Goal: Task Accomplishment & Management: Manage account settings

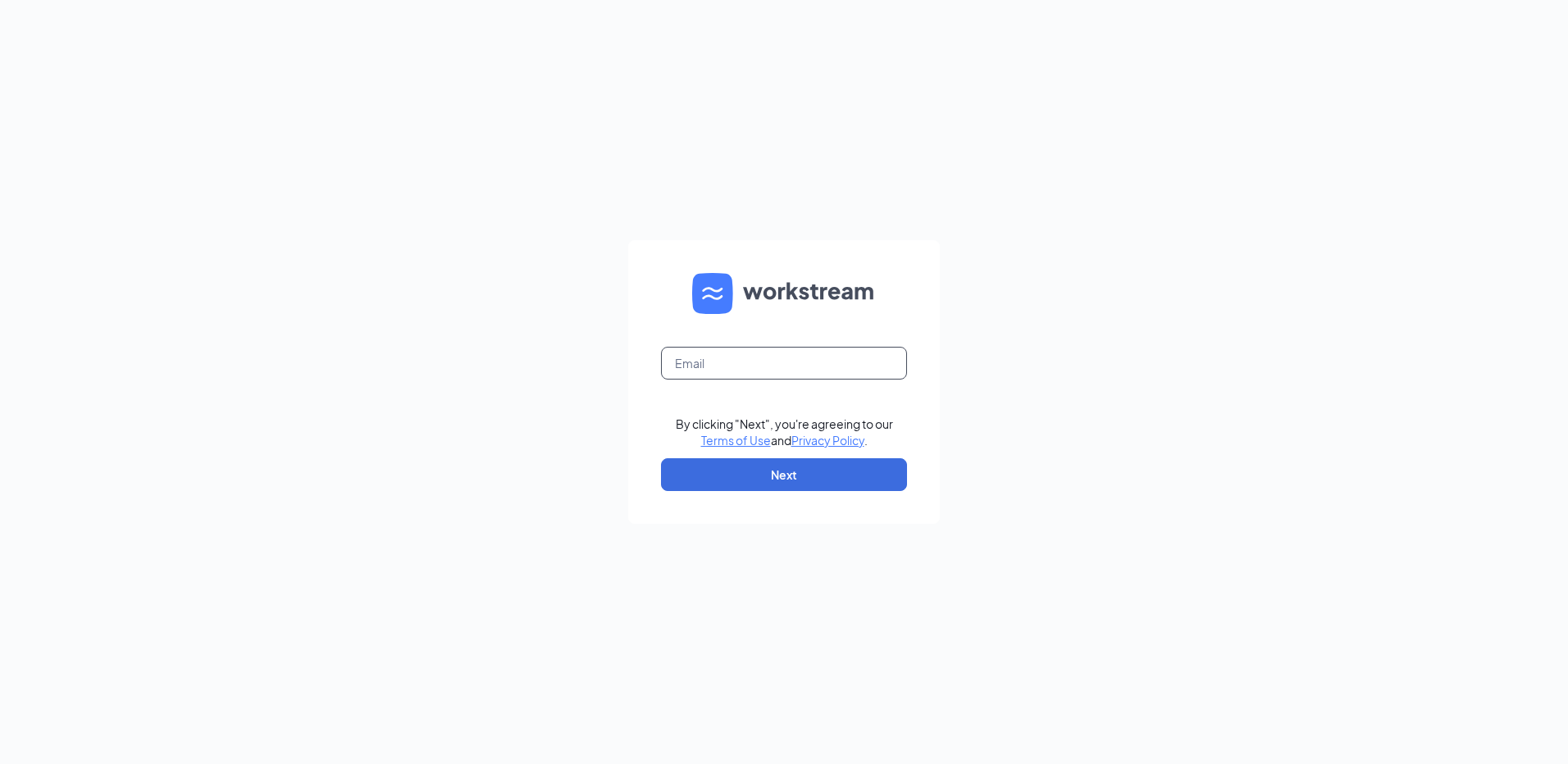
click at [732, 371] on input "text" at bounding box center [784, 363] width 246 height 33
type input "rs039954@tacobell.com"
click at [776, 479] on button "Next" at bounding box center [784, 474] width 246 height 33
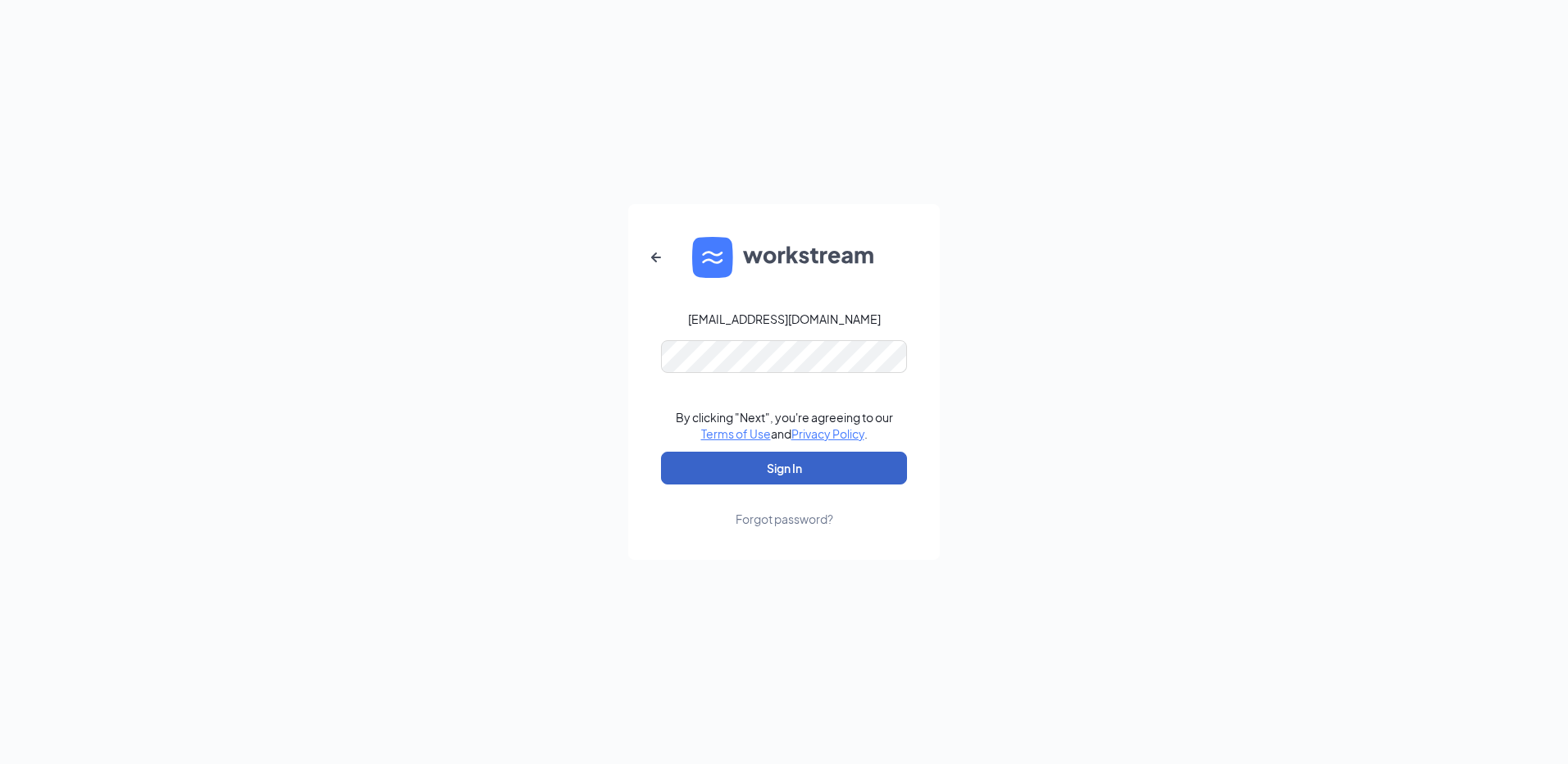
click at [796, 471] on button "Sign In" at bounding box center [784, 468] width 246 height 33
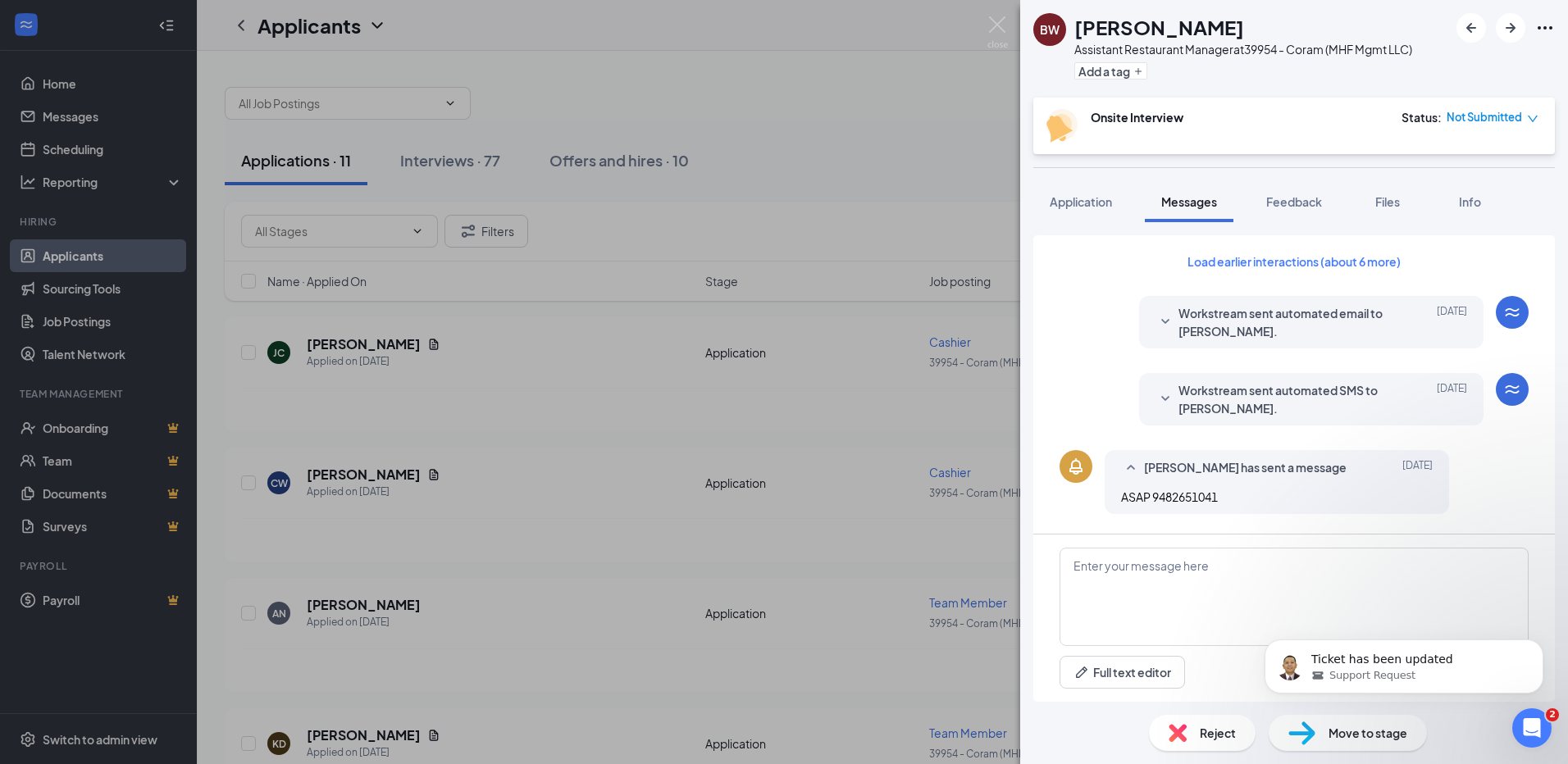
click at [1003, 199] on div "BW Breanna White Assistant Restaurant Manager at 39954 - Coram (MHF Mgmt LLC) A…" at bounding box center [784, 382] width 1568 height 764
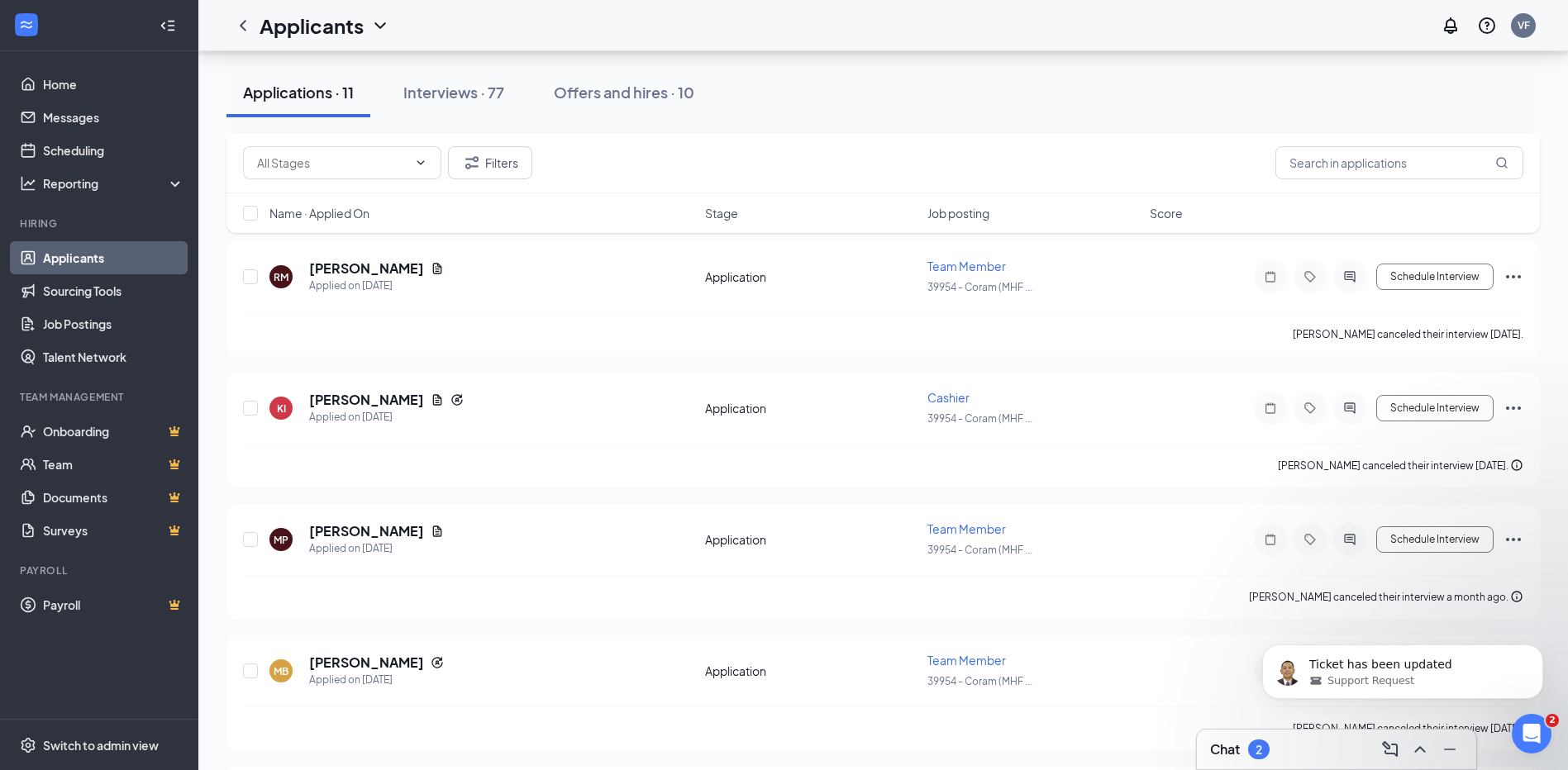
scroll to position [849, 0]
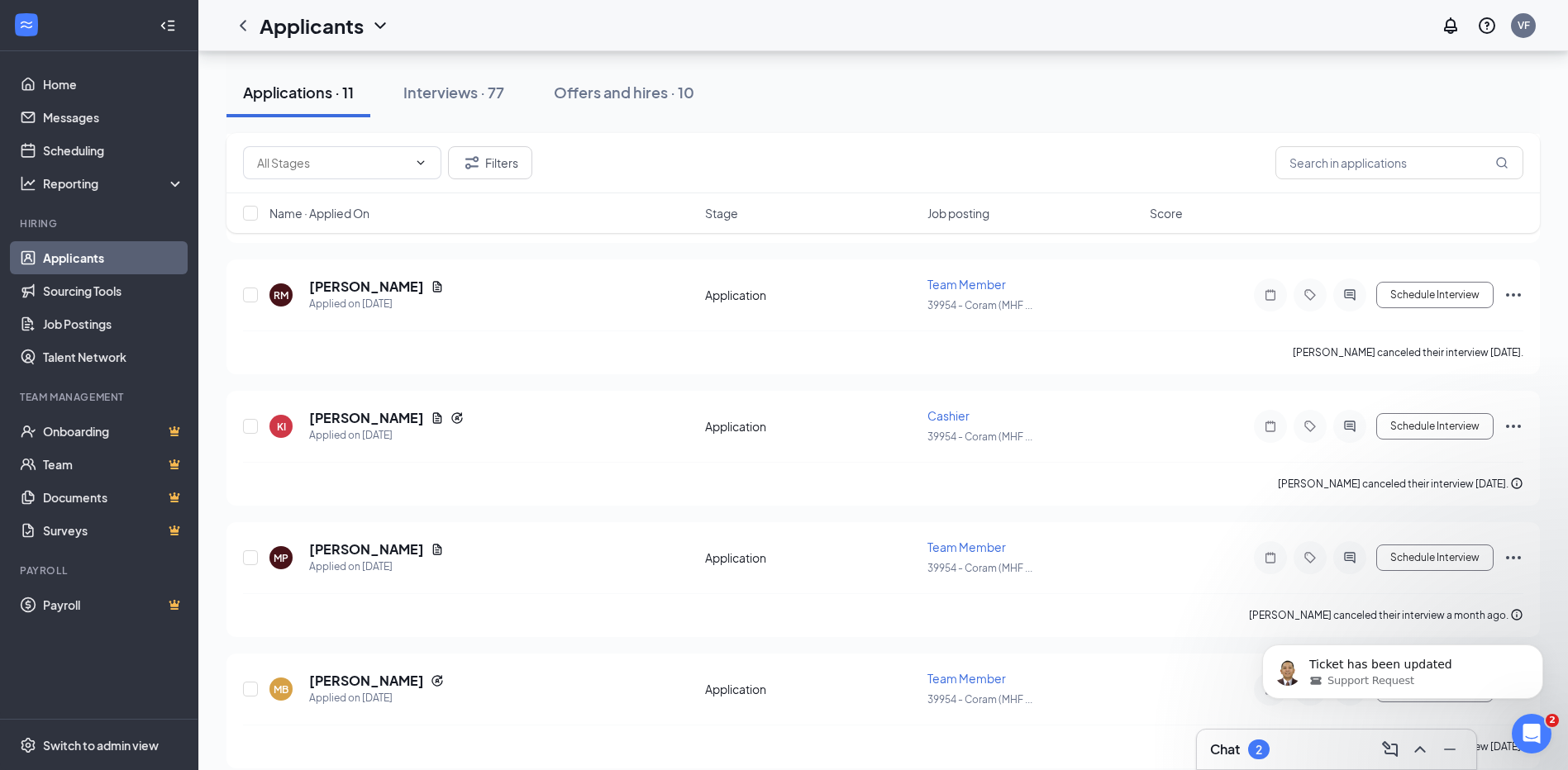
drag, startPoint x: 1577, startPoint y: 685, endPoint x: 303, endPoint y: 2, distance: 1445.5
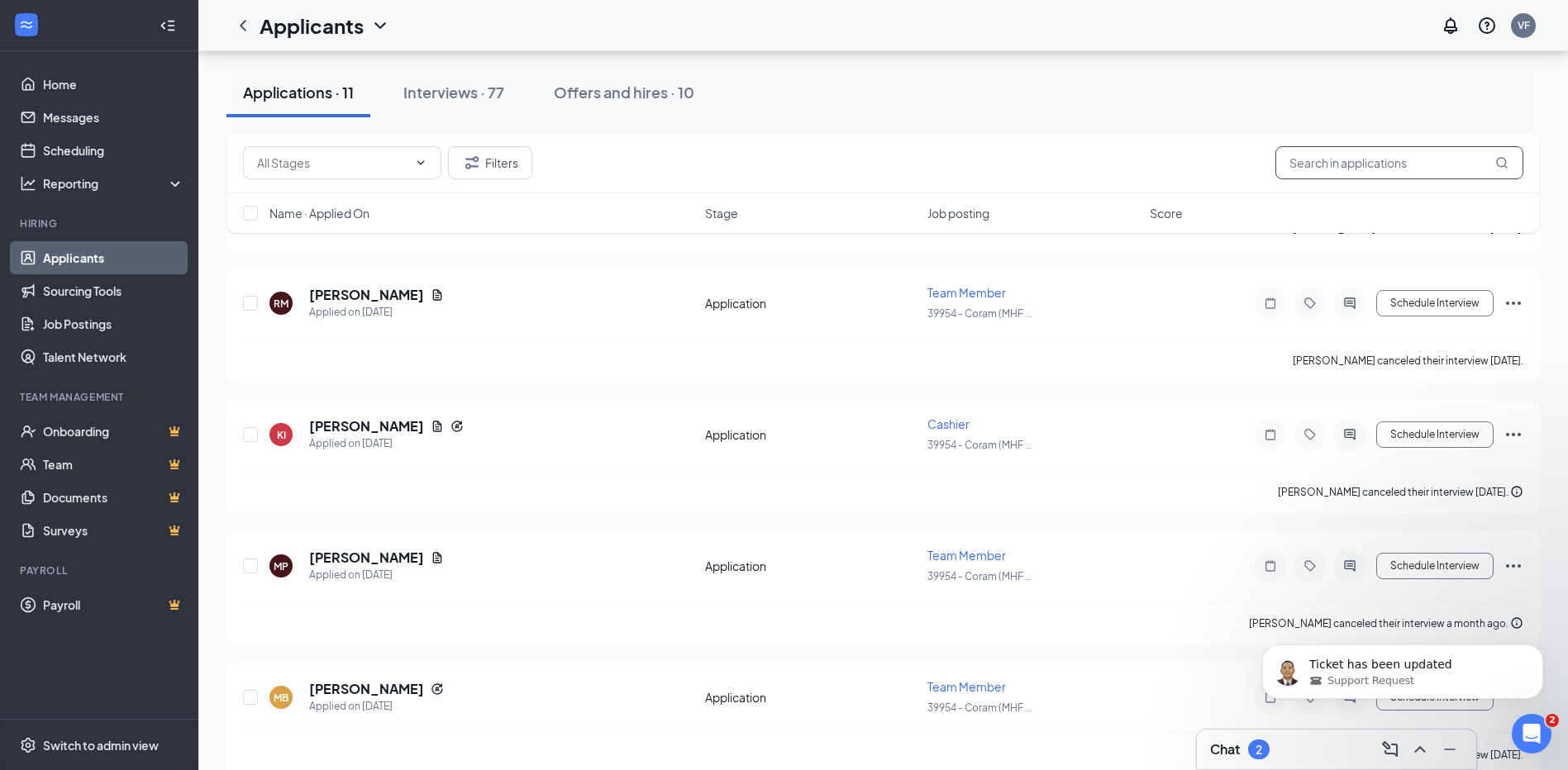
click at [1310, 166] on input "text" at bounding box center [1400, 162] width 248 height 33
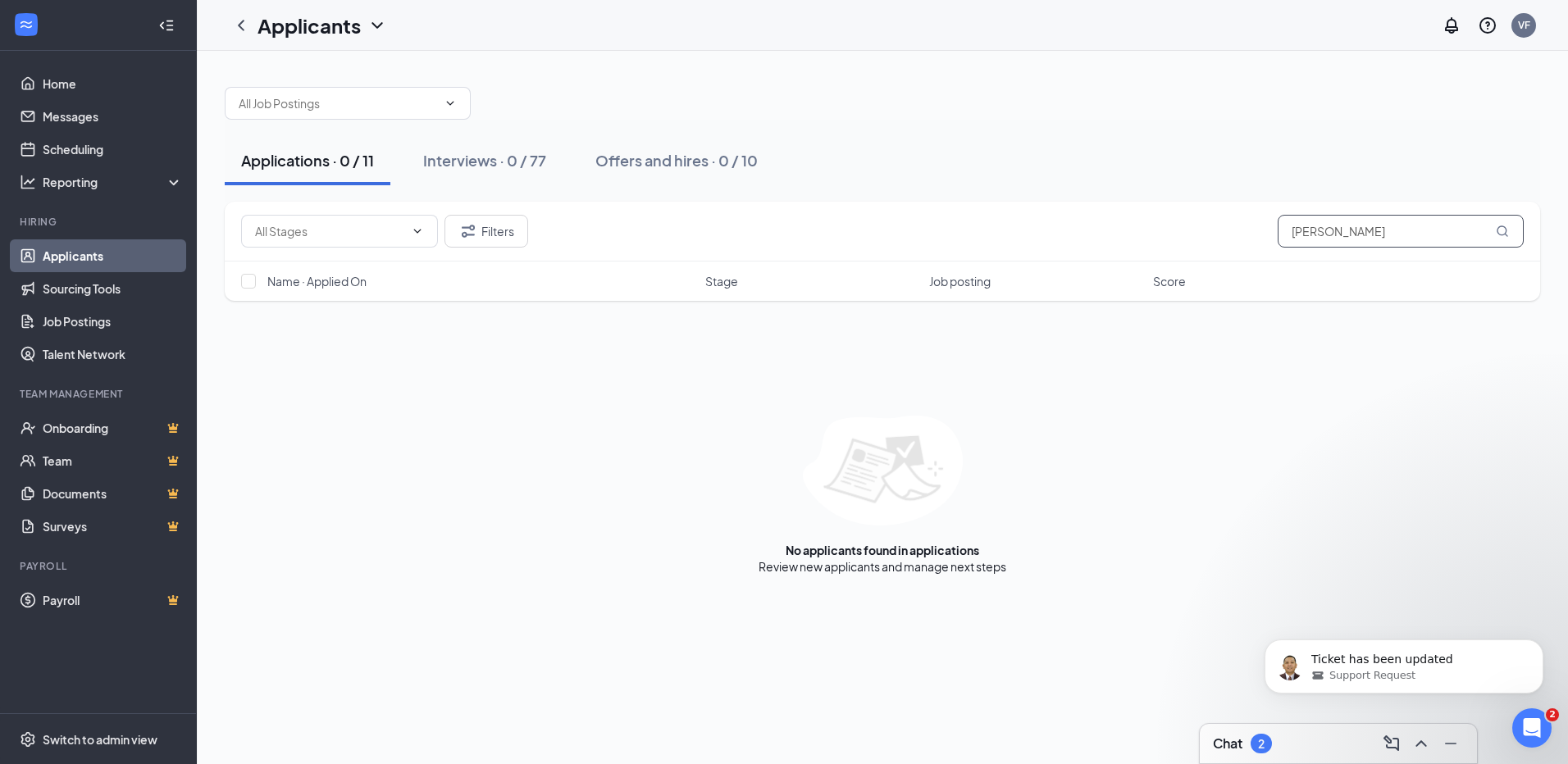
type input "brianna white"
click at [260, 158] on div "Applications · 0 / 11" at bounding box center [308, 160] width 133 height 20
click at [75, 253] on link "Applicants" at bounding box center [113, 256] width 141 height 33
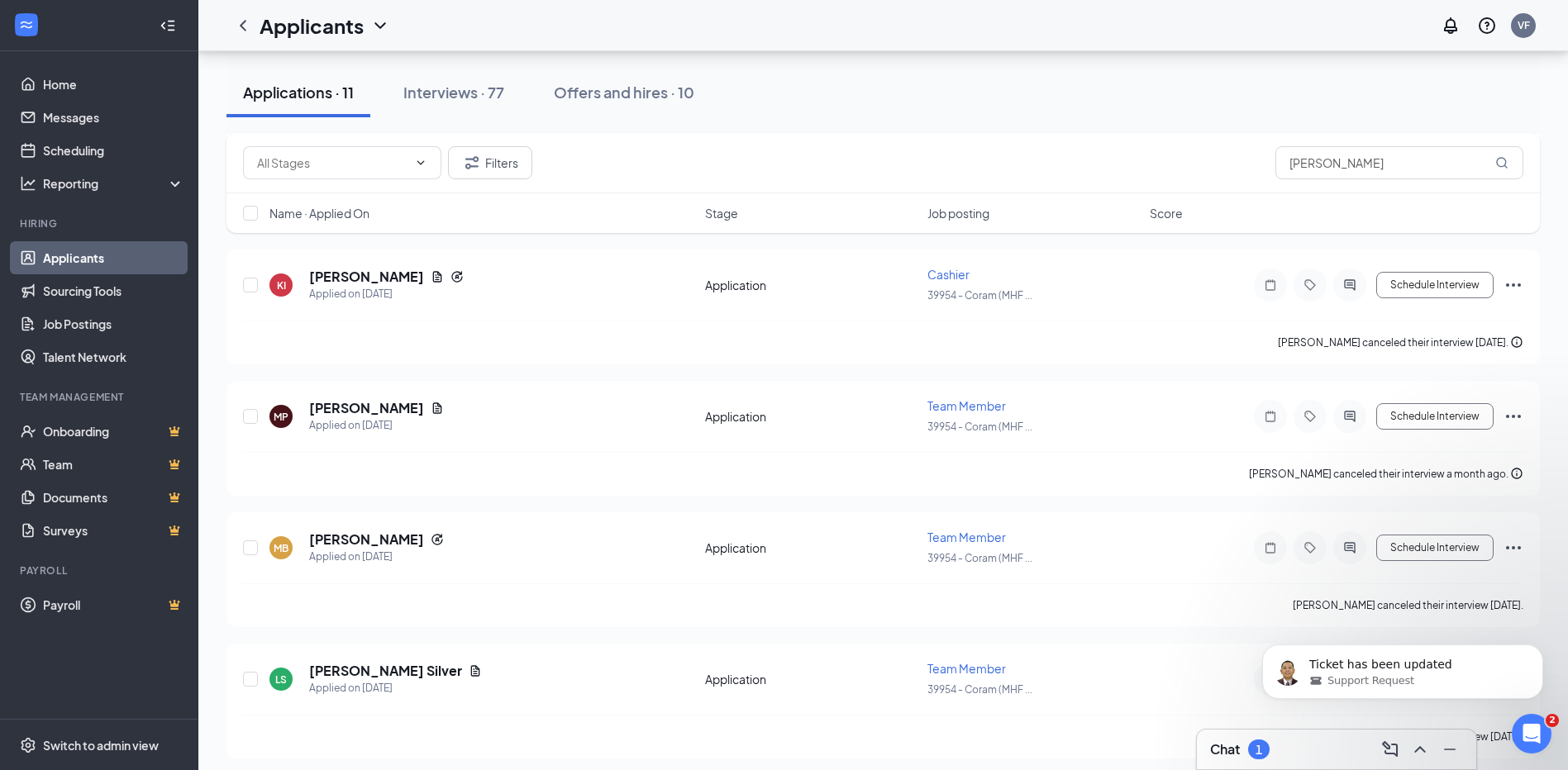
scroll to position [998, 0]
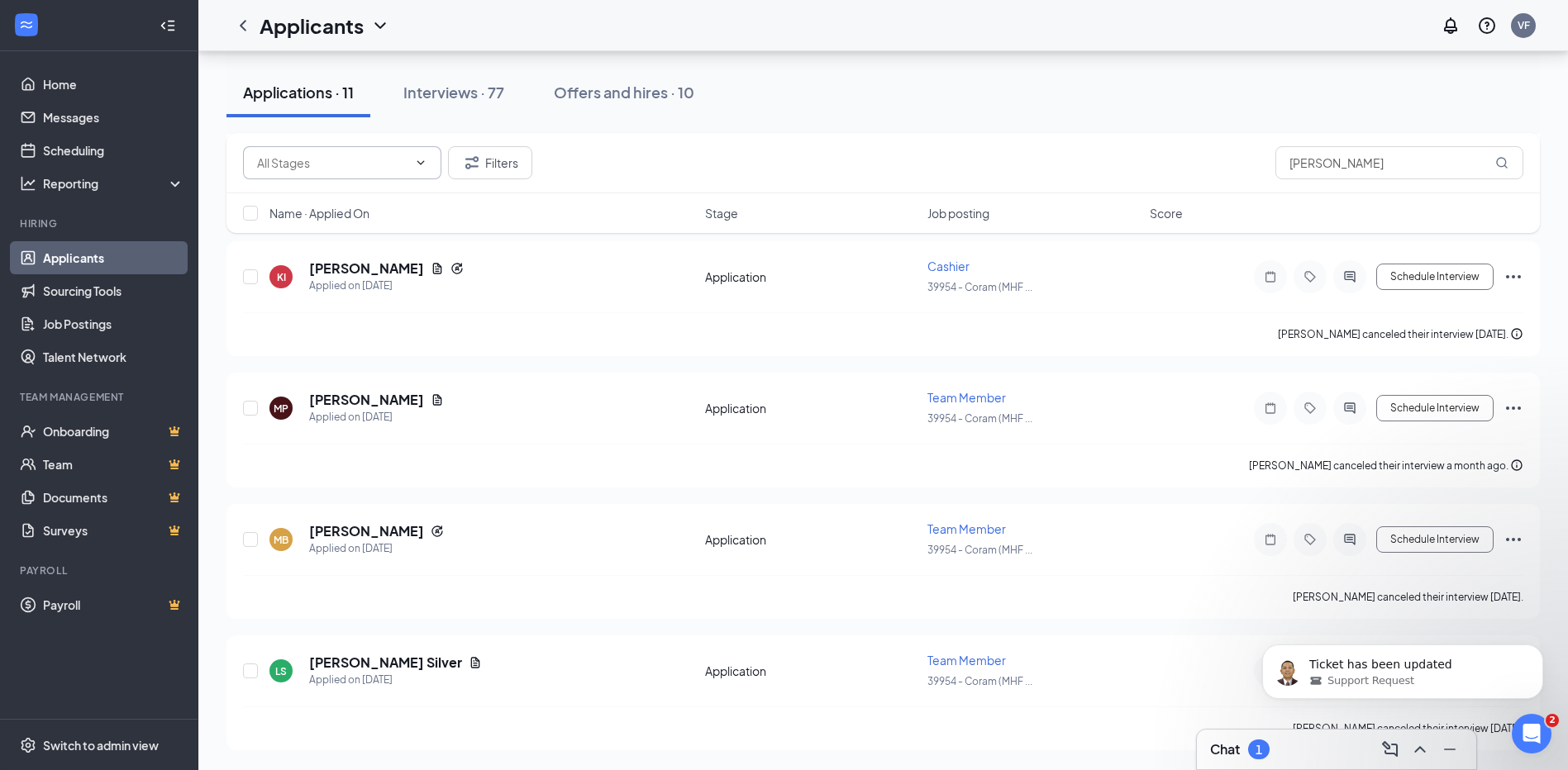
click at [418, 166] on icon "ChevronDown" at bounding box center [420, 162] width 13 height 13
click at [370, 201] on div "Additional Information (72)" at bounding box center [327, 201] width 142 height 18
type input "Additional Information (72)"
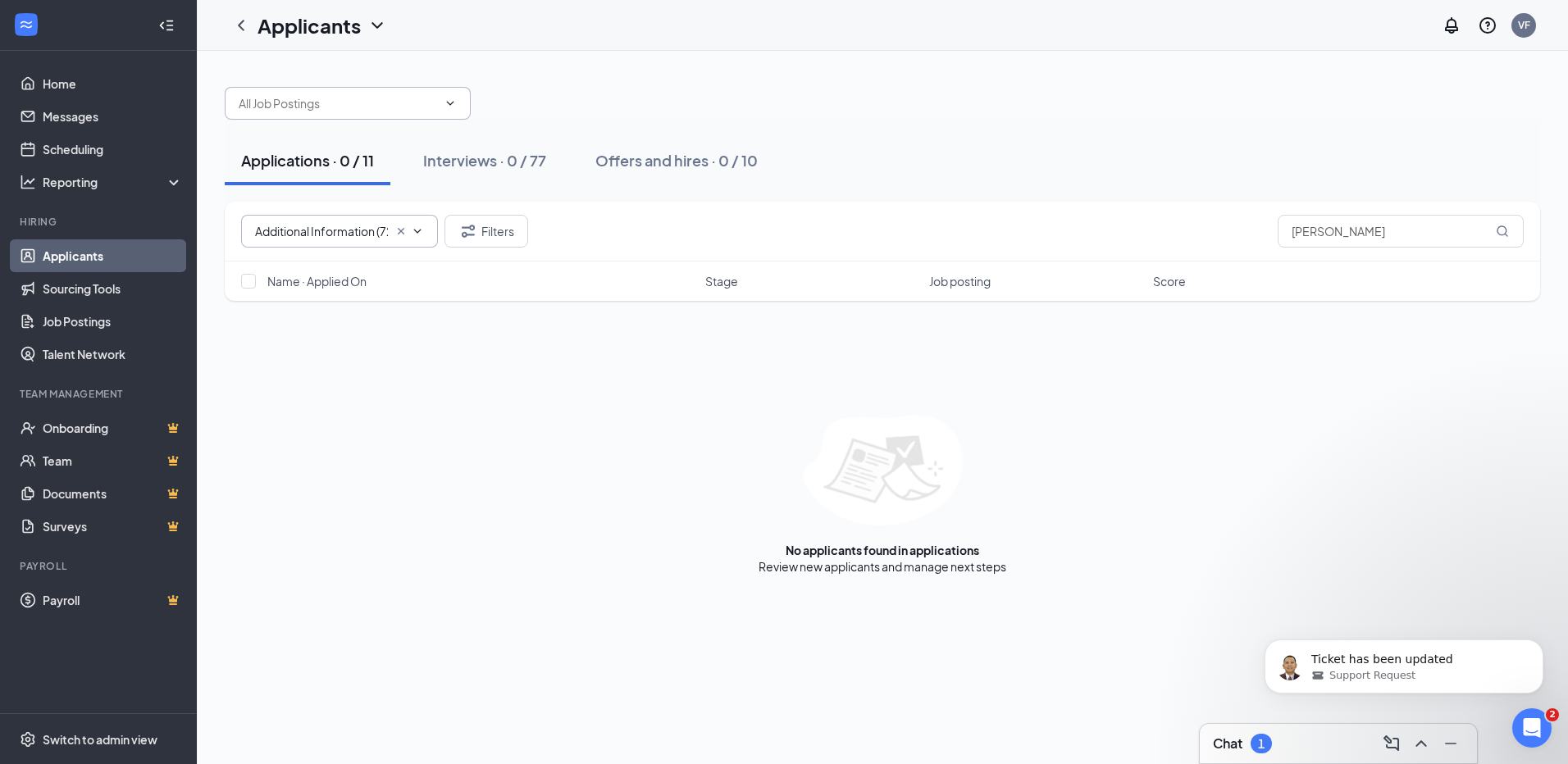
click at [452, 107] on icon "ChevronDown" at bounding box center [450, 102] width 13 height 13
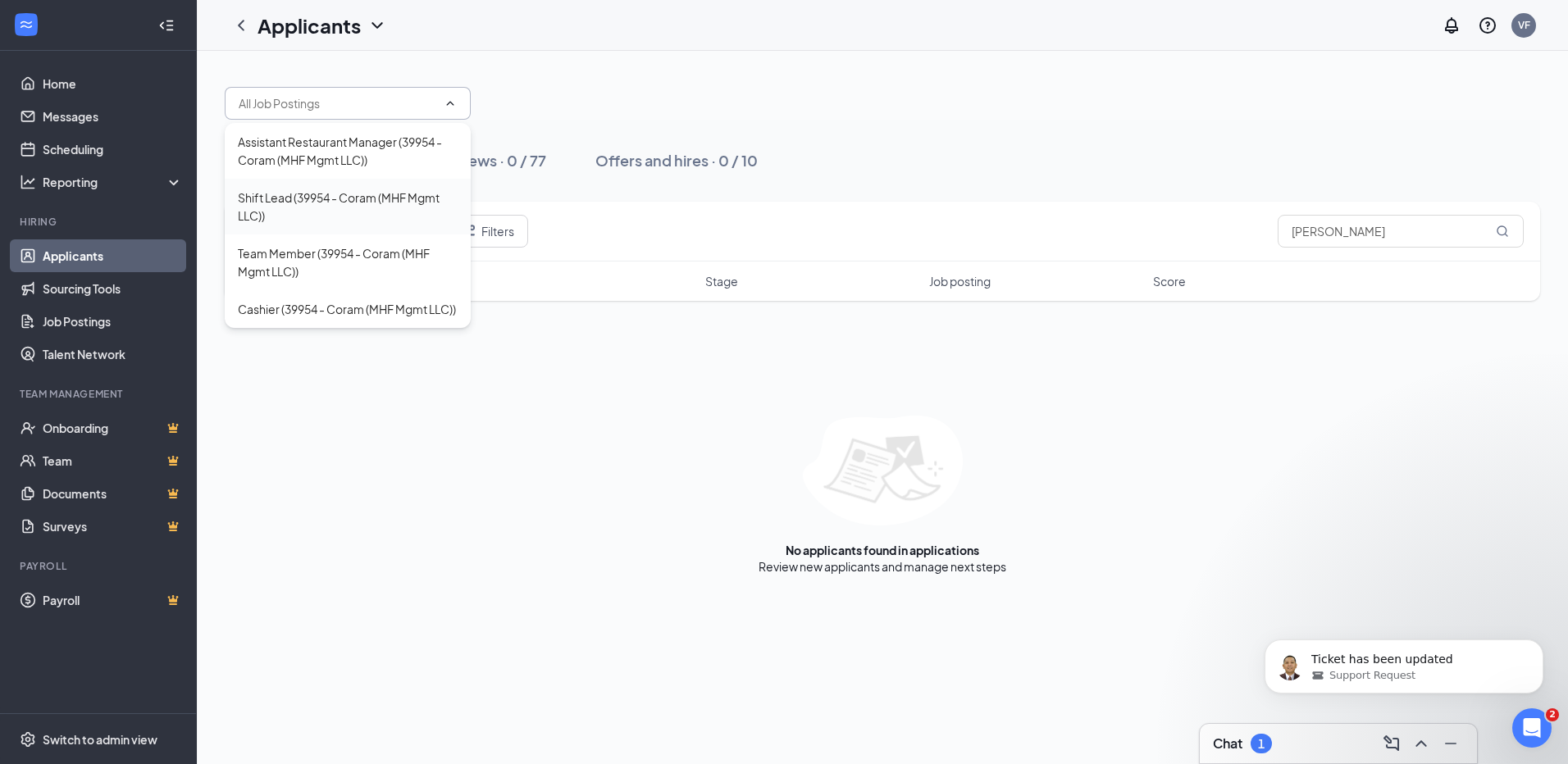
click at [308, 202] on div "Shift Lead (39954 - Coram (MHF Mgmt LLC))" at bounding box center [347, 207] width 219 height 36
type input "Shift Lead (39954 - Coram (MHF Mgmt LLC))"
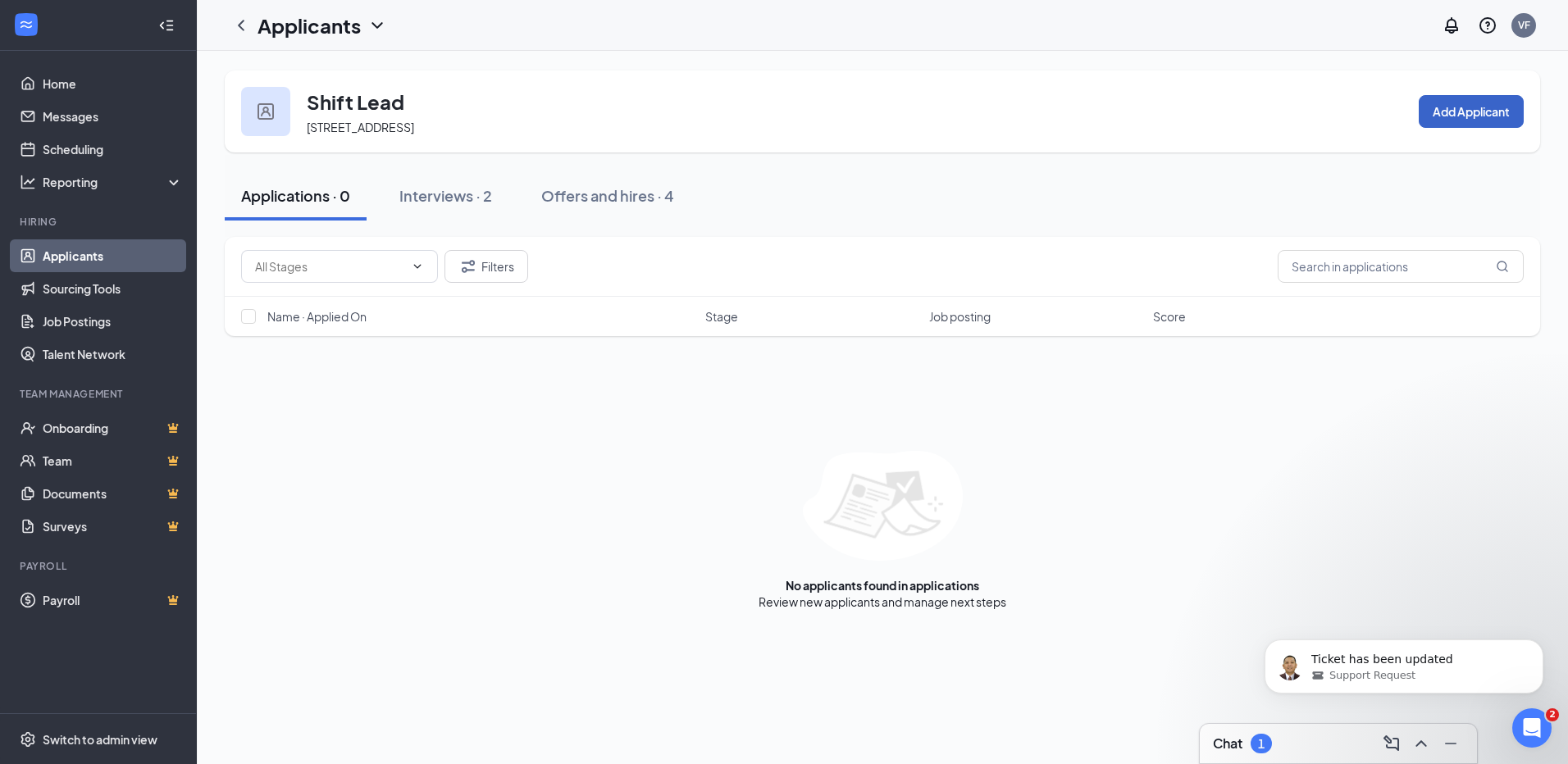
click at [1456, 111] on button "Add Applicant" at bounding box center [1471, 111] width 105 height 33
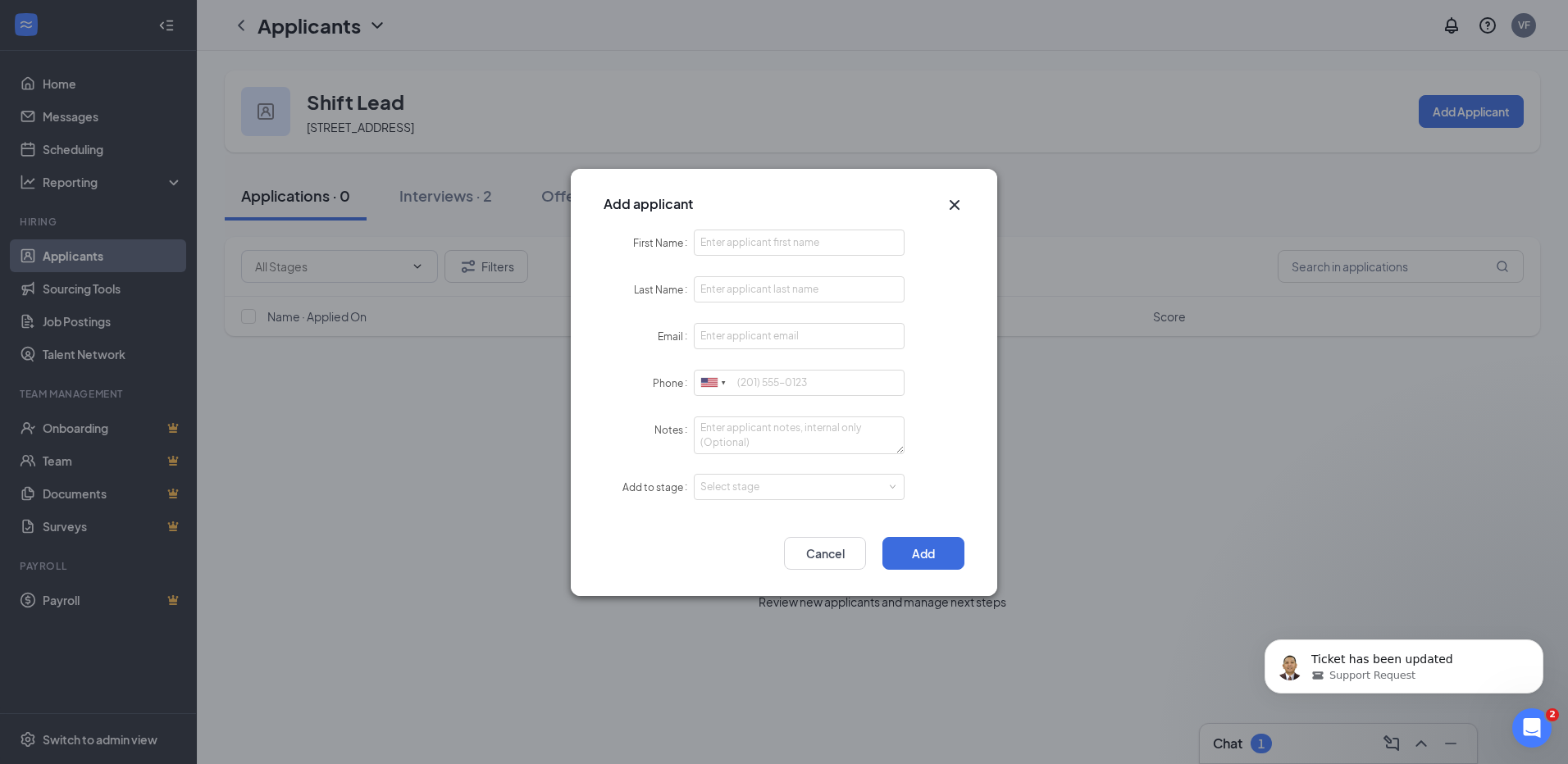
click at [950, 206] on icon "Cross" at bounding box center [954, 204] width 19 height 19
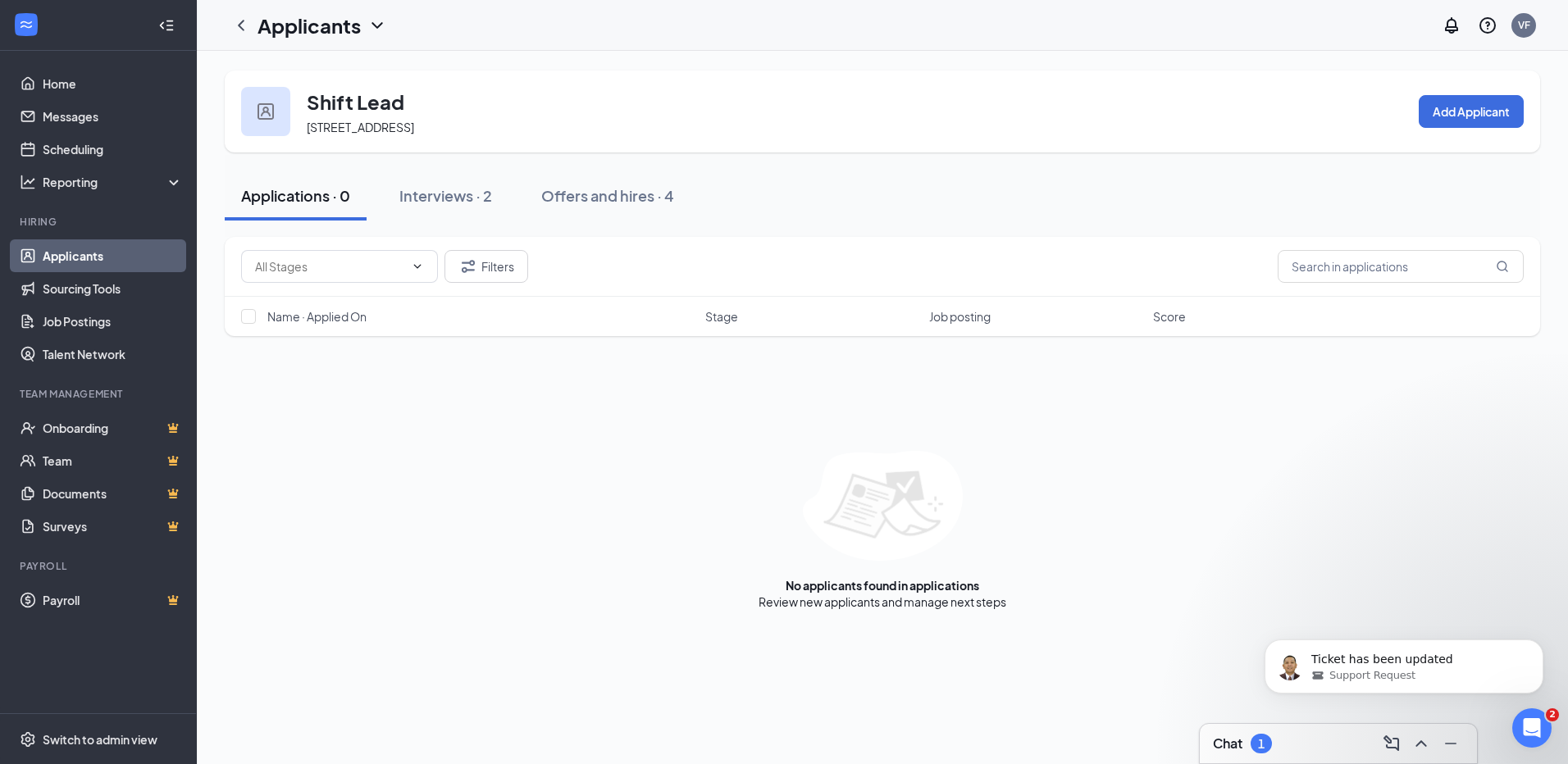
click at [399, 129] on span "[STREET_ADDRESS]" at bounding box center [360, 126] width 108 height 14
click at [441, 201] on div "Interviews · 2" at bounding box center [445, 196] width 92 height 20
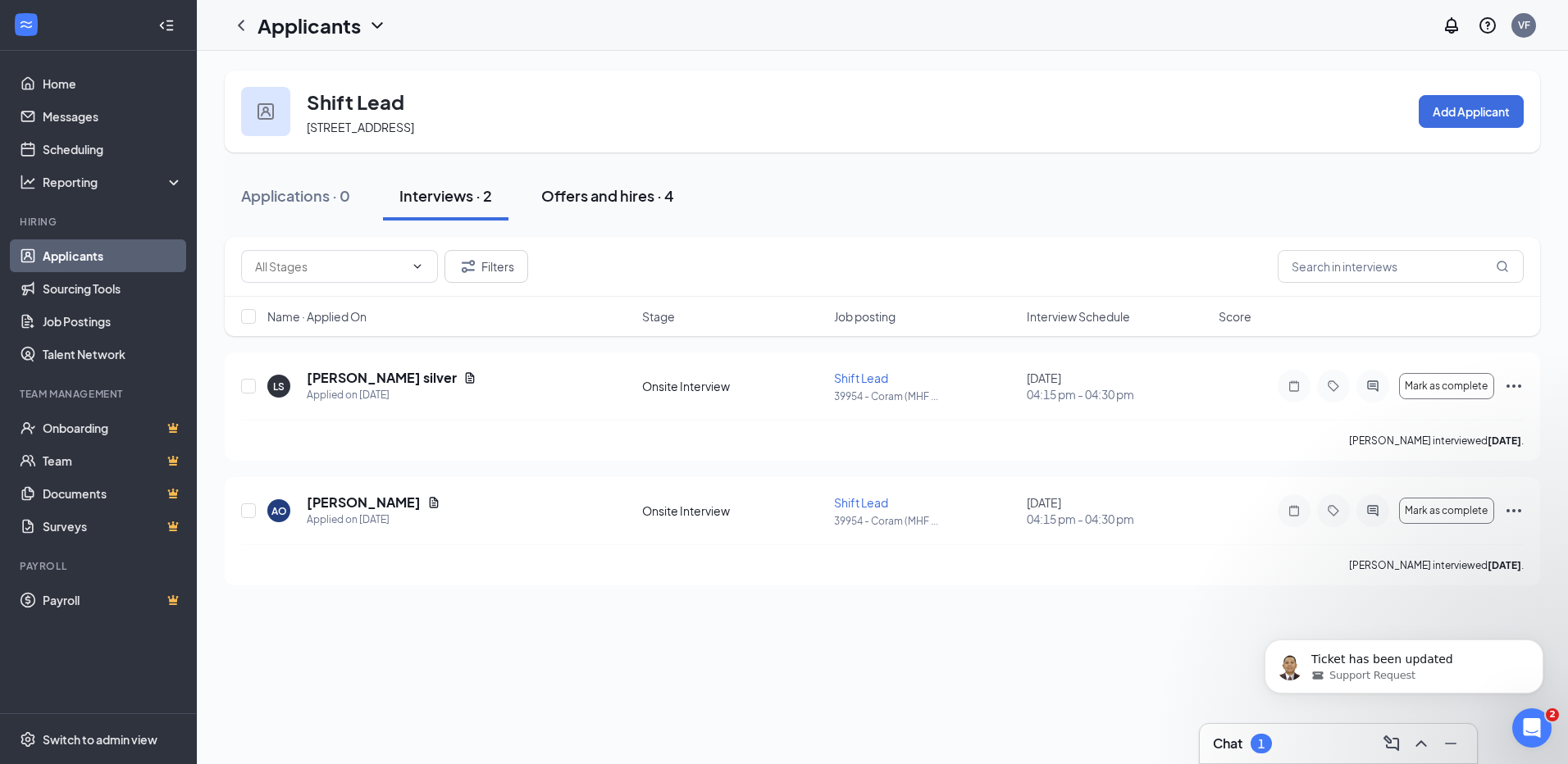
click at [626, 202] on div "Offers and hires · 4" at bounding box center [607, 196] width 133 height 20
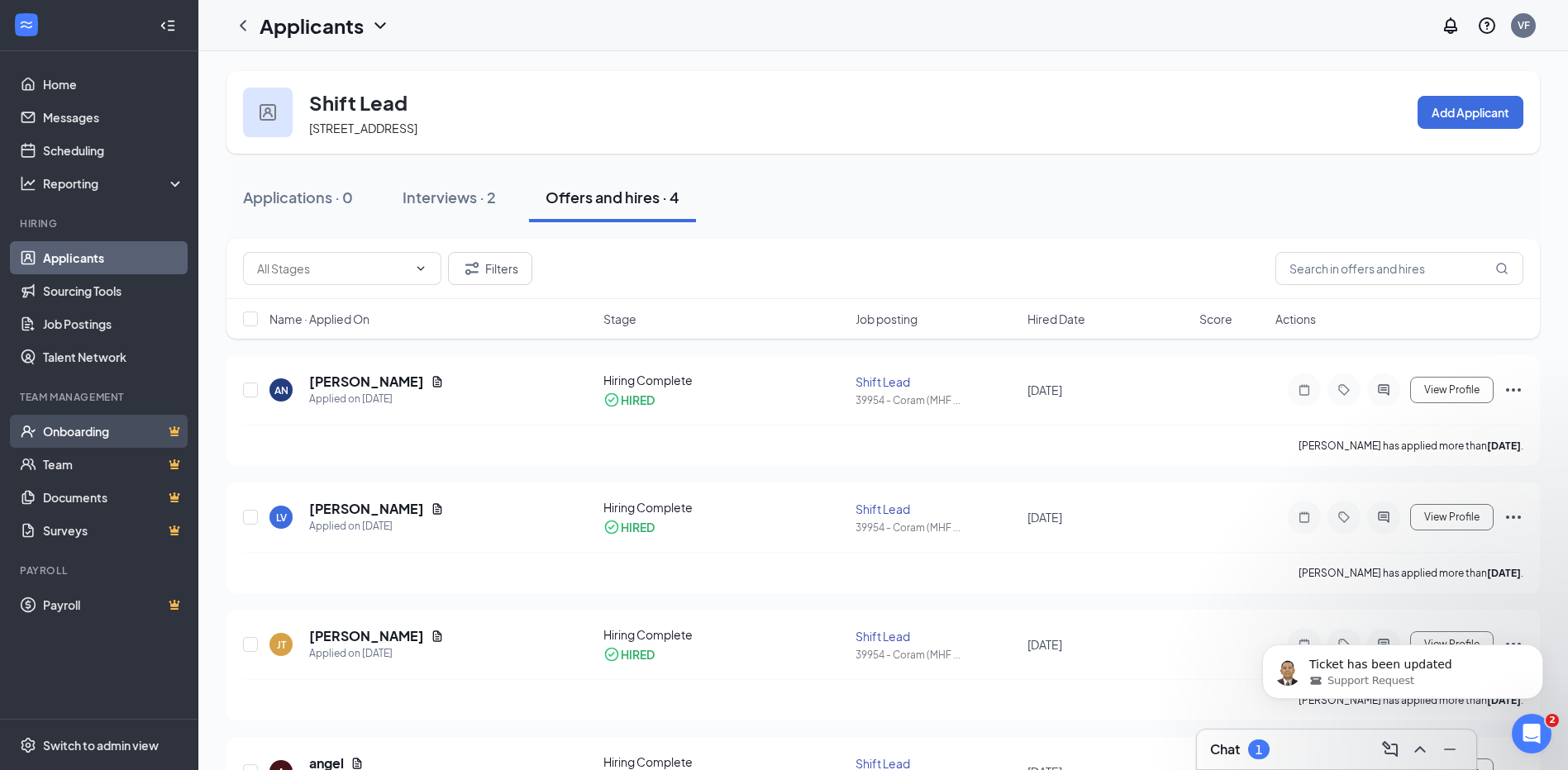
click at [88, 429] on link "Onboarding" at bounding box center [114, 431] width 142 height 33
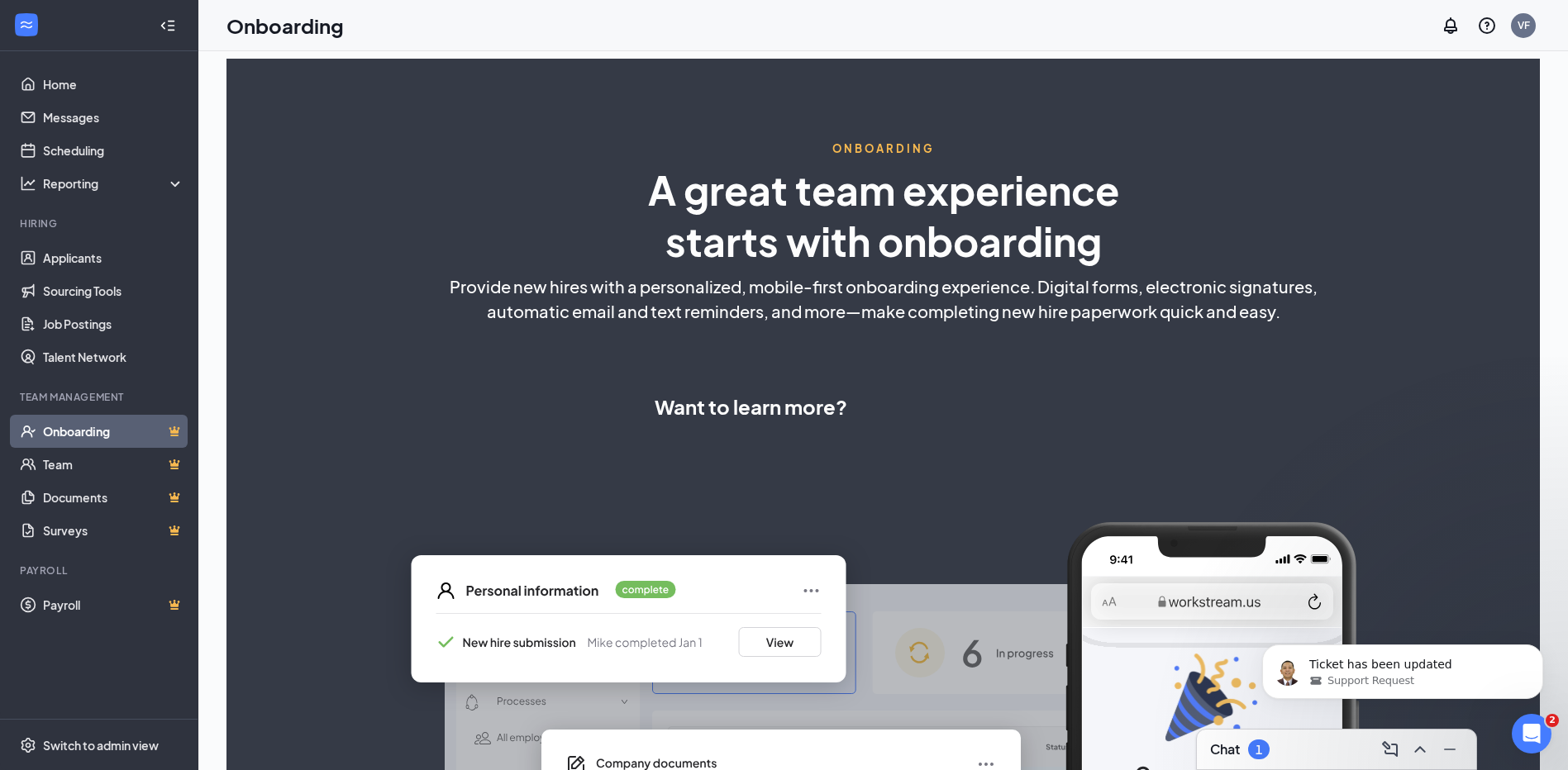
select select "US"
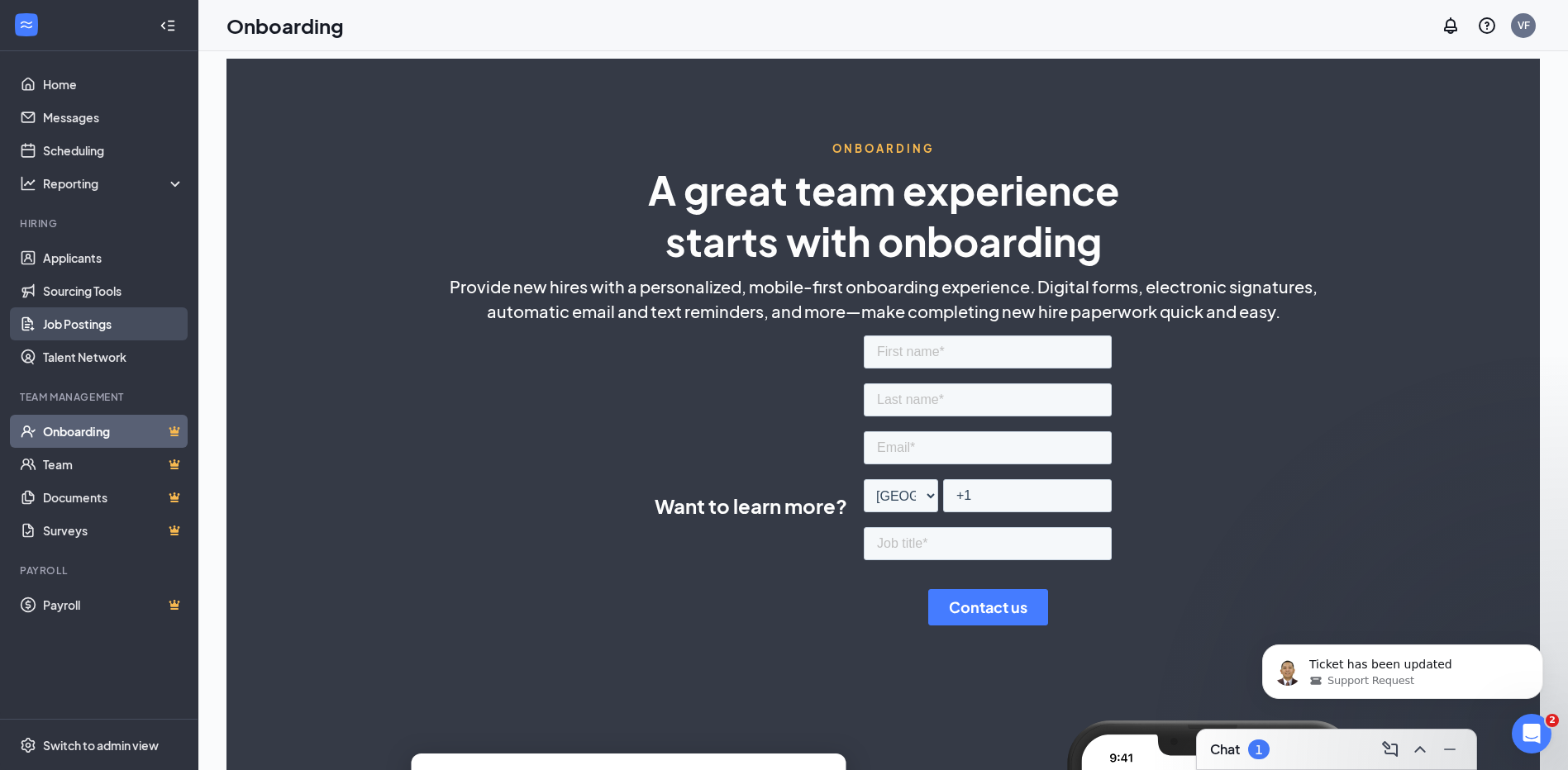
click at [64, 316] on link "Job Postings" at bounding box center [114, 324] width 142 height 33
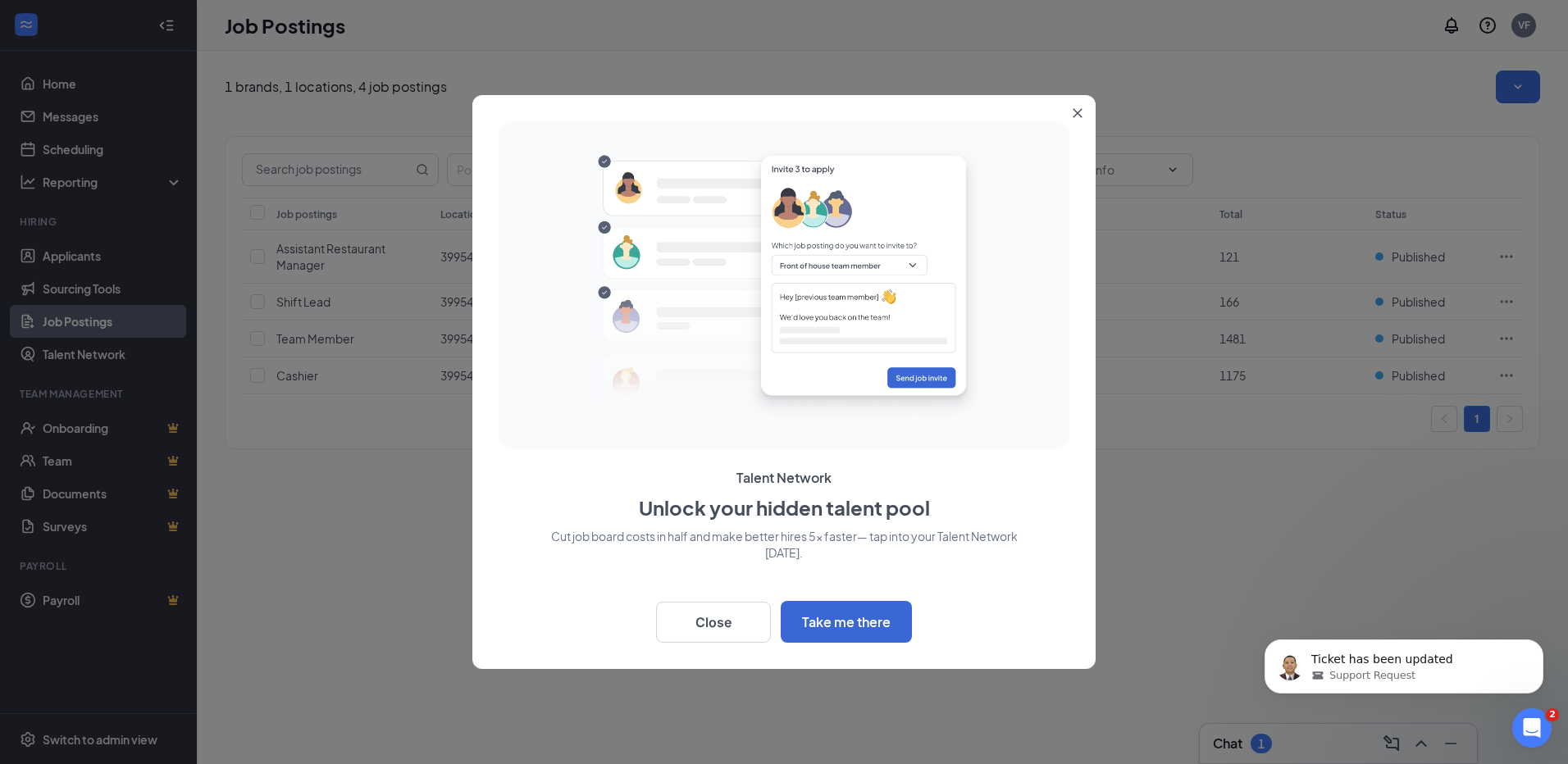
click at [1075, 106] on button "Close" at bounding box center [1080, 109] width 30 height 30
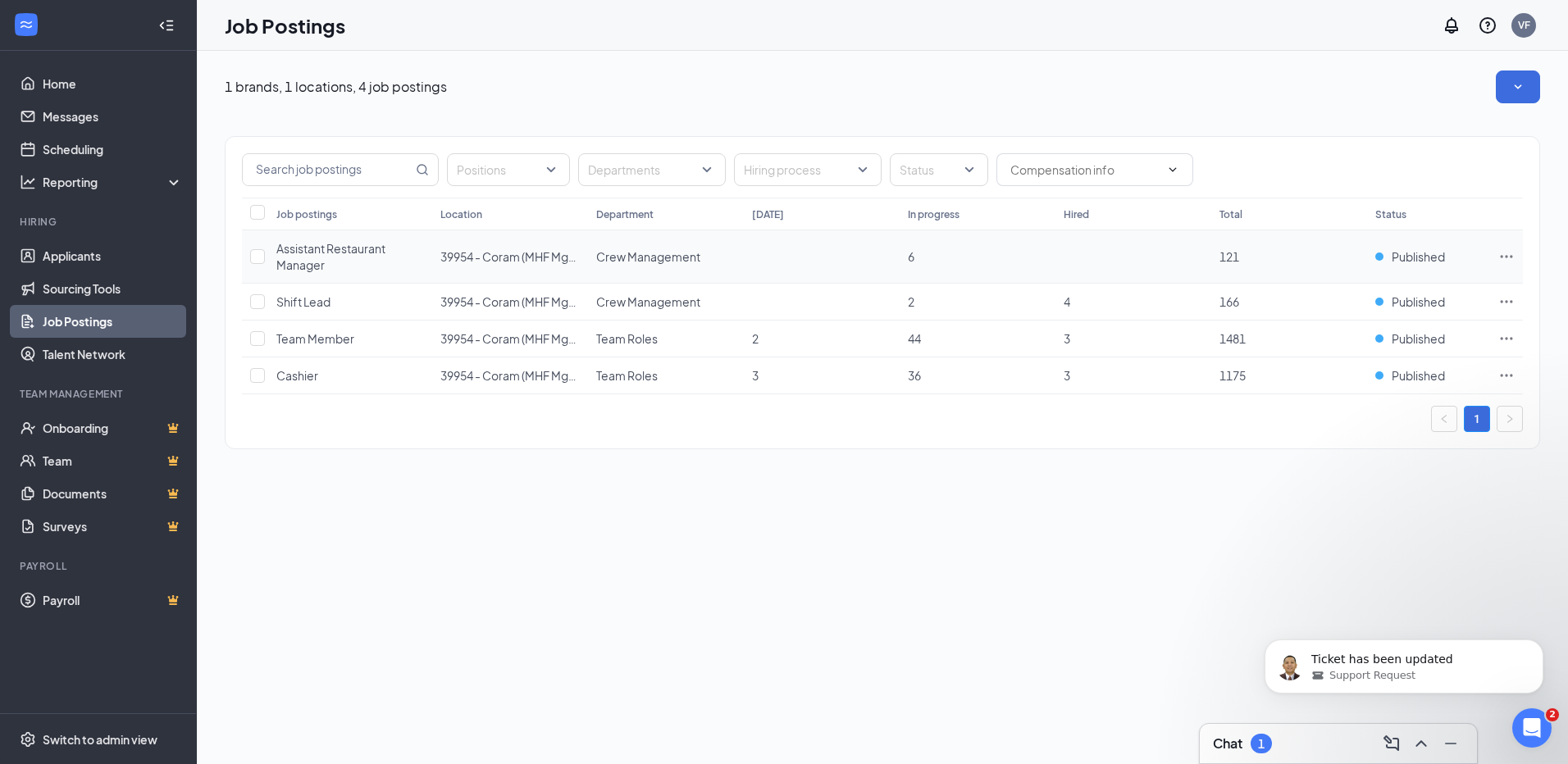
click at [338, 245] on span "Assistant Restaurant Manager" at bounding box center [330, 257] width 109 height 31
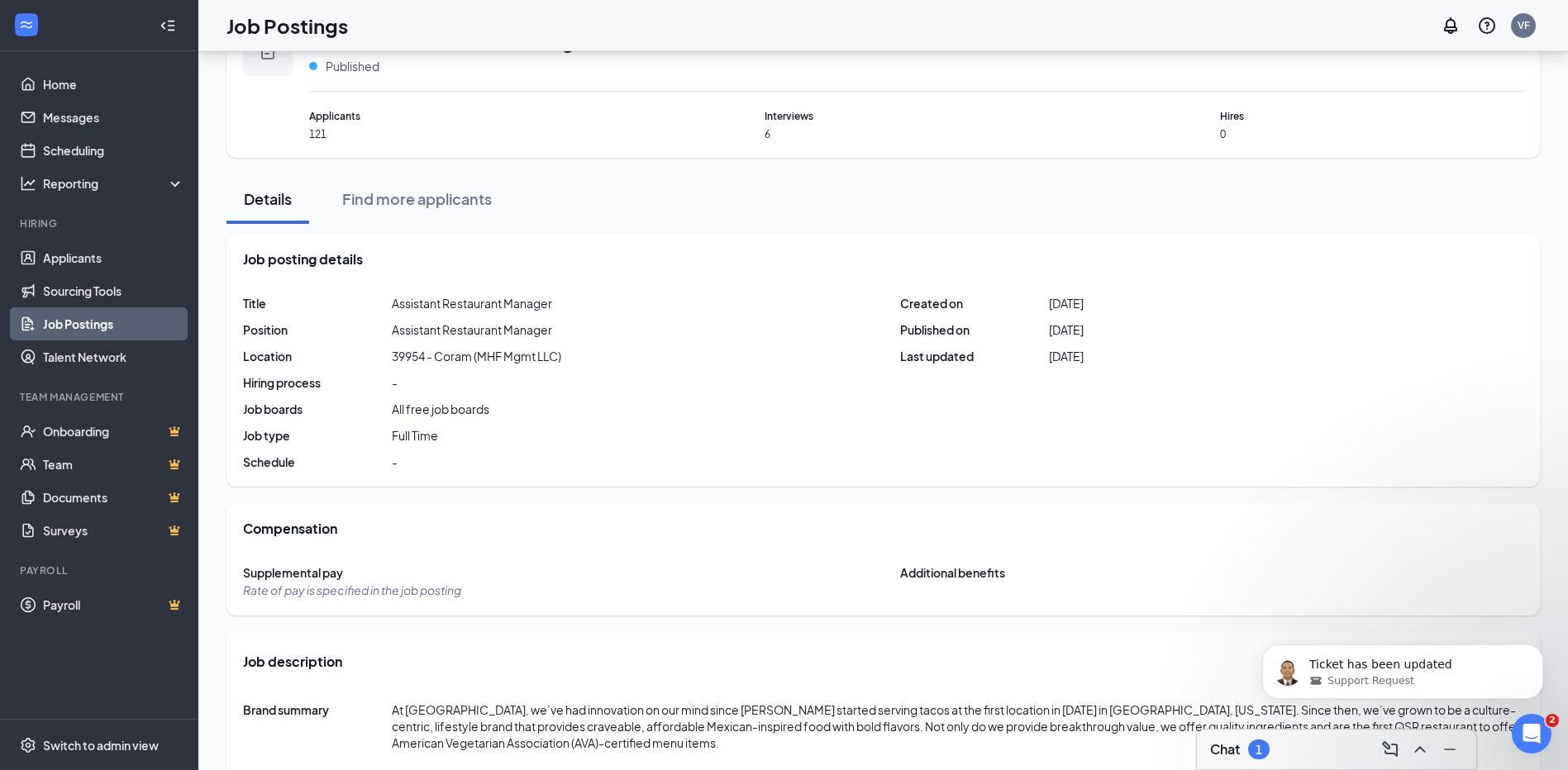
scroll to position [56, 0]
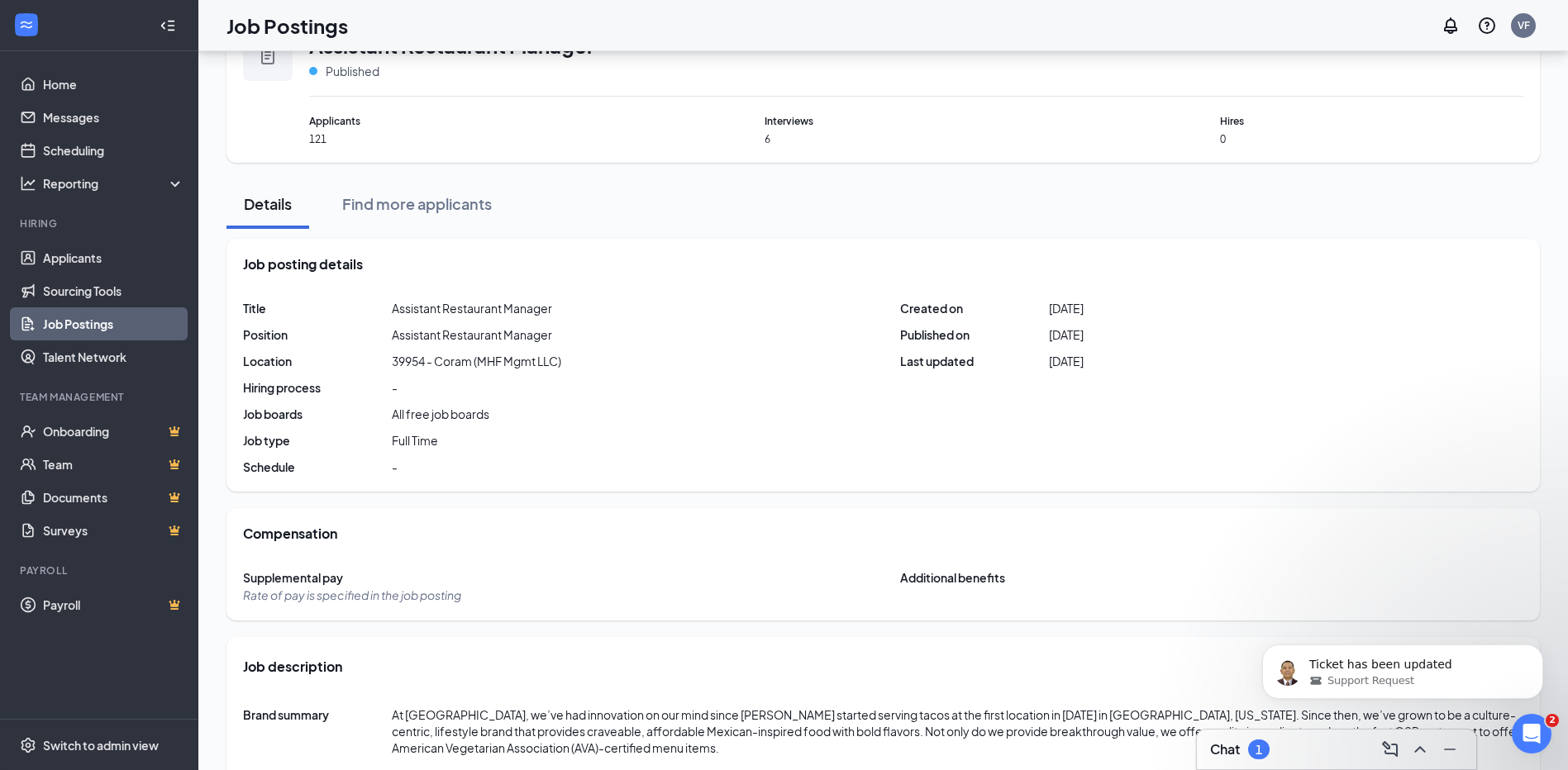
click at [772, 135] on span "6" at bounding box center [916, 139] width 303 height 14
click at [772, 131] on div "Interviews 6" at bounding box center [916, 130] width 303 height 33
click at [774, 122] on span "Interviews" at bounding box center [916, 121] width 303 height 15
click at [772, 122] on span "Interviews" at bounding box center [916, 121] width 303 height 15
click at [270, 250] on div "Job posting details Title Assistant Restaurant Manager Position Assistant Resta…" at bounding box center [883, 365] width 1313 height 253
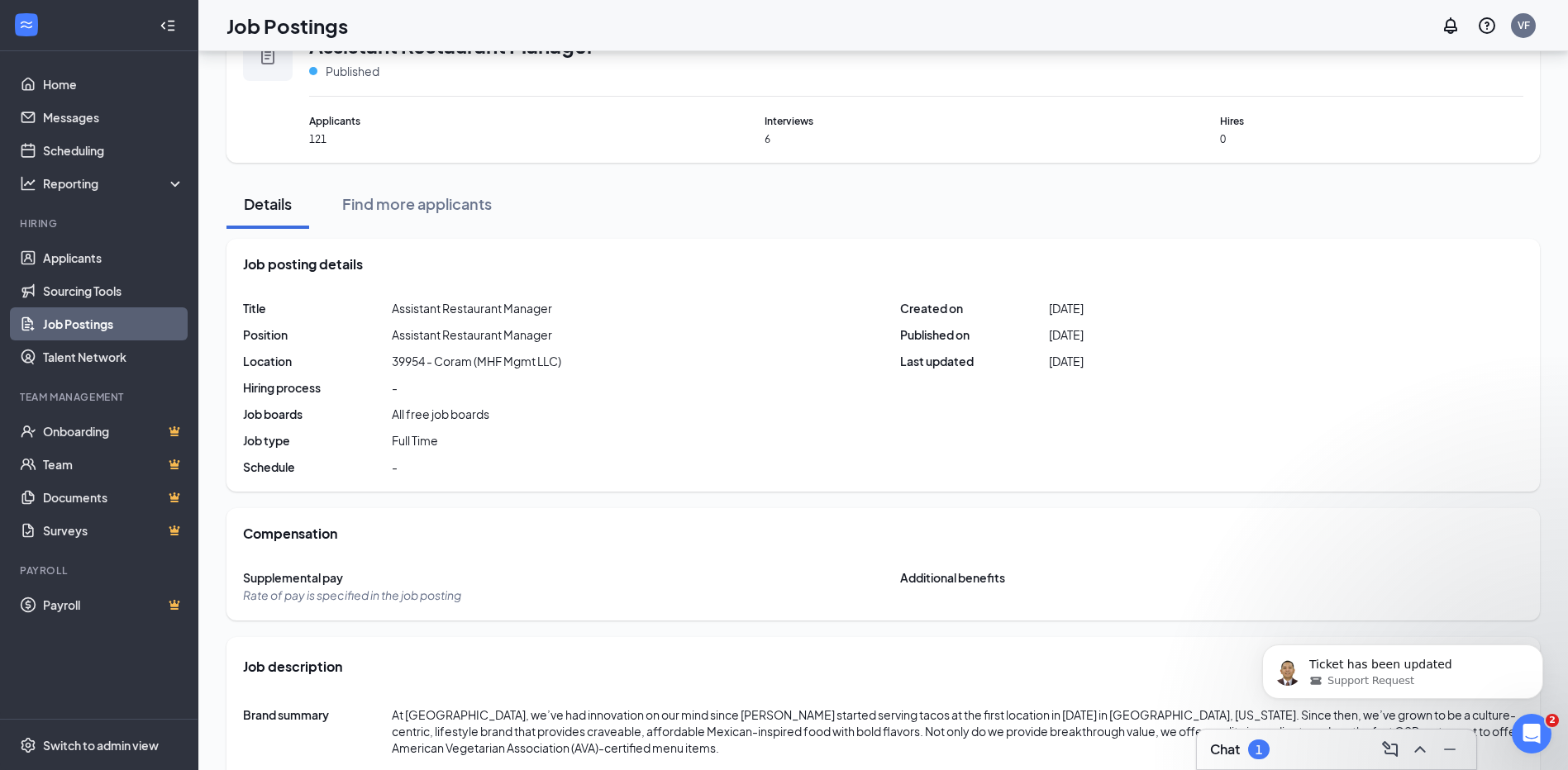
click at [267, 209] on div "Details" at bounding box center [268, 204] width 50 height 20
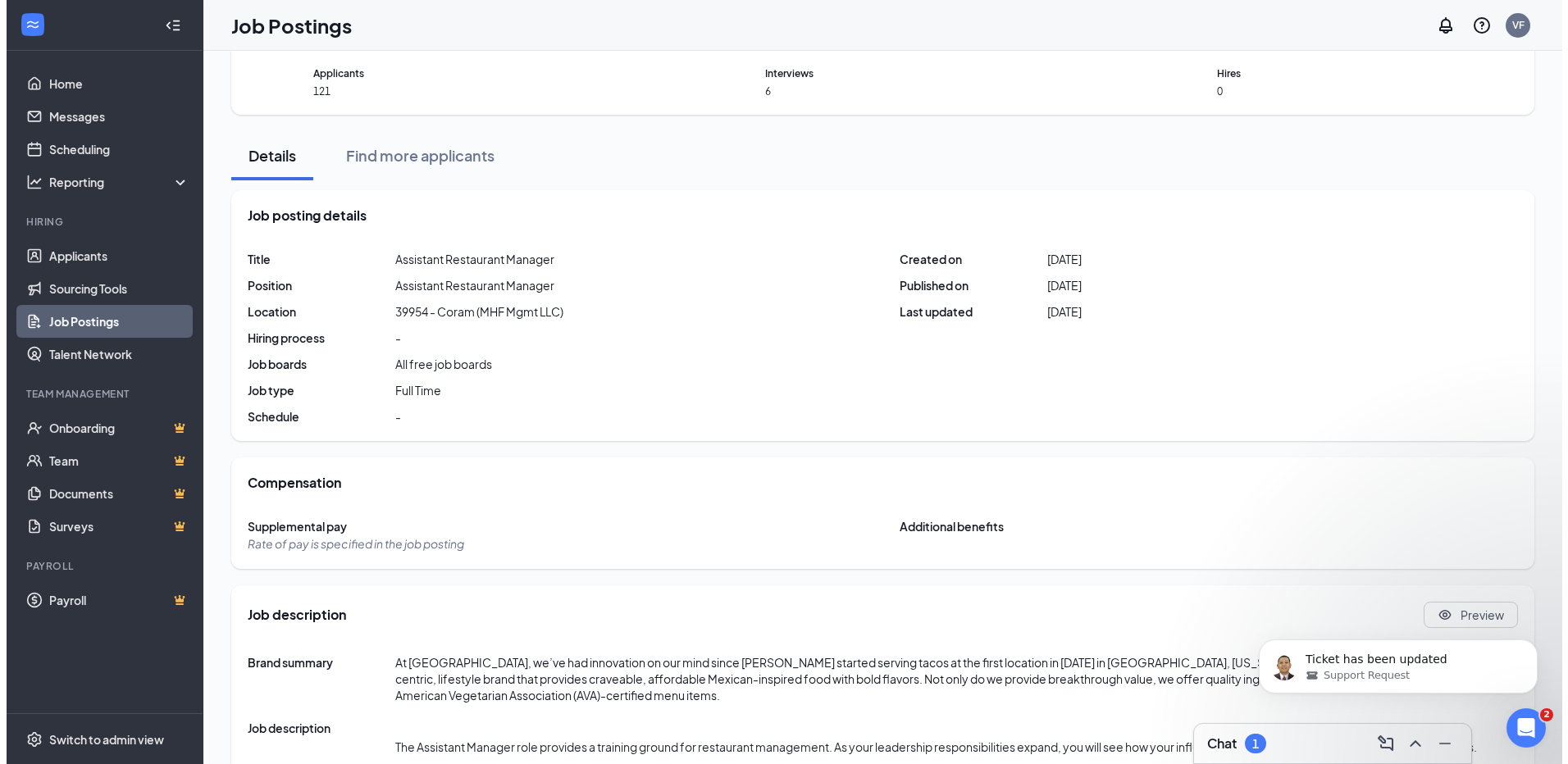
scroll to position [0, 0]
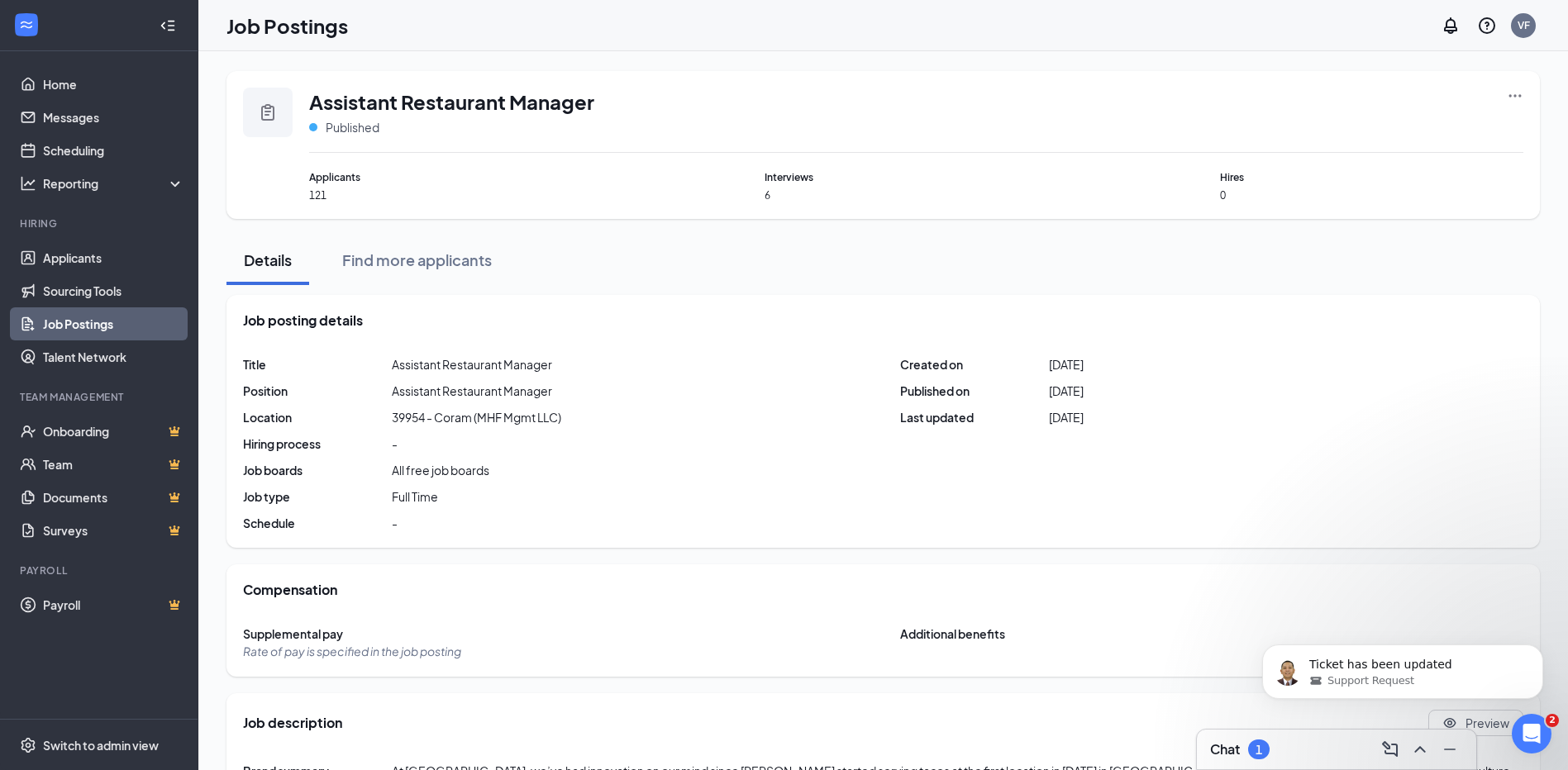
click at [1228, 181] on span "Hires" at bounding box center [1372, 177] width 303 height 15
click at [282, 263] on div "Details" at bounding box center [268, 260] width 50 height 20
click at [66, 149] on link "Scheduling" at bounding box center [114, 150] width 142 height 33
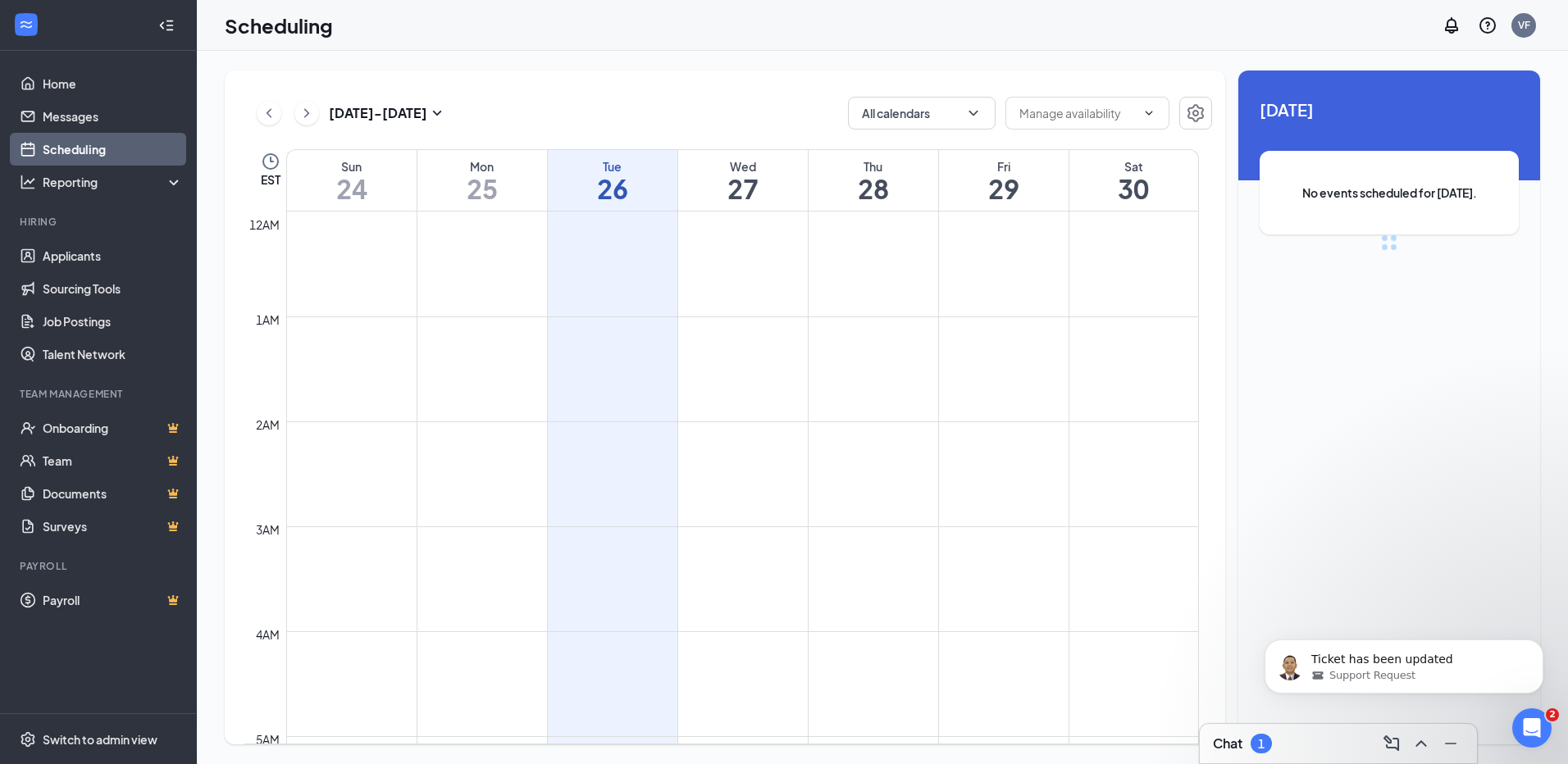
scroll to position [806, 0]
click at [64, 321] on link "Job Postings" at bounding box center [113, 321] width 141 height 33
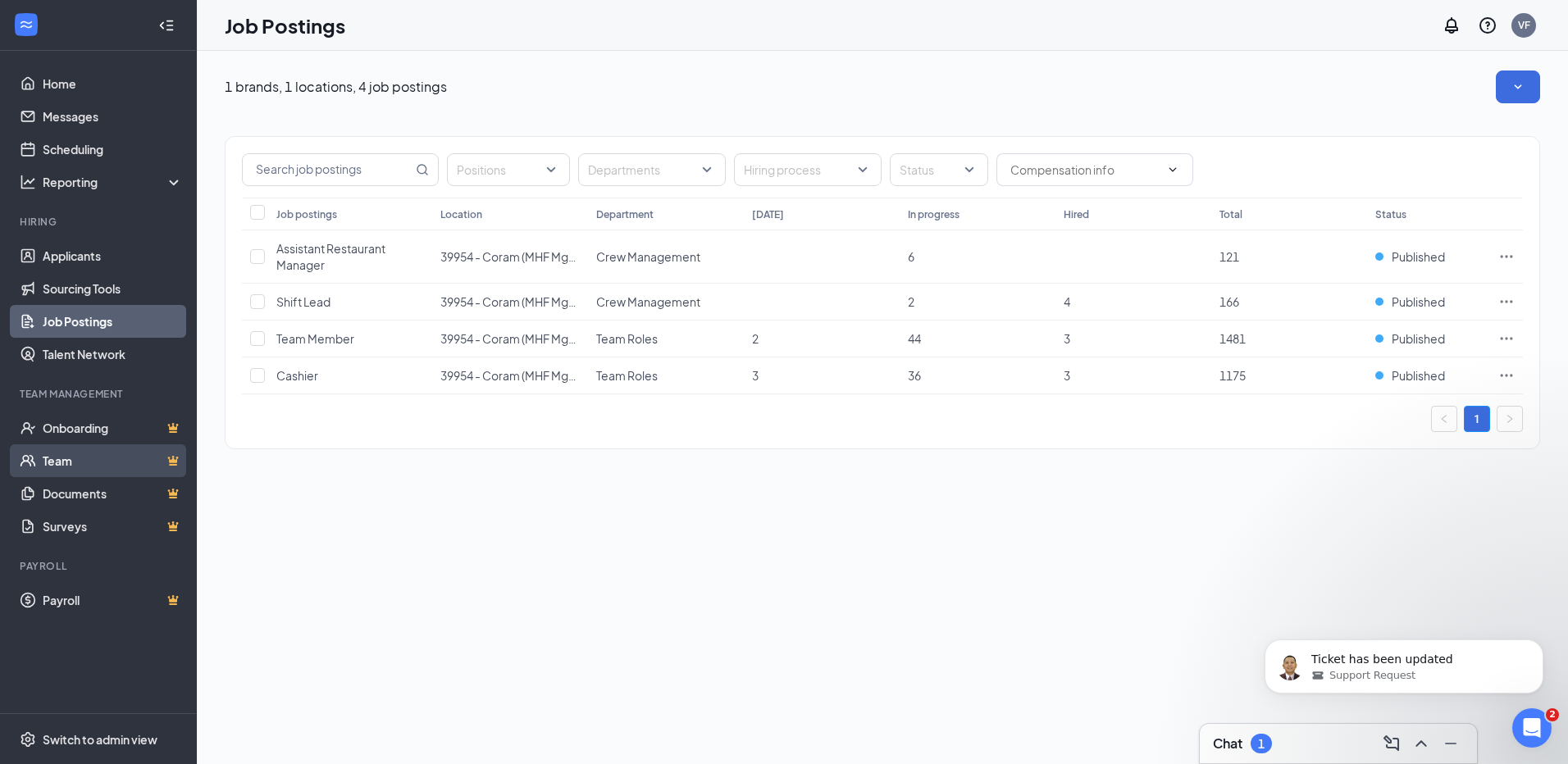
click at [64, 464] on link "Team" at bounding box center [113, 461] width 141 height 33
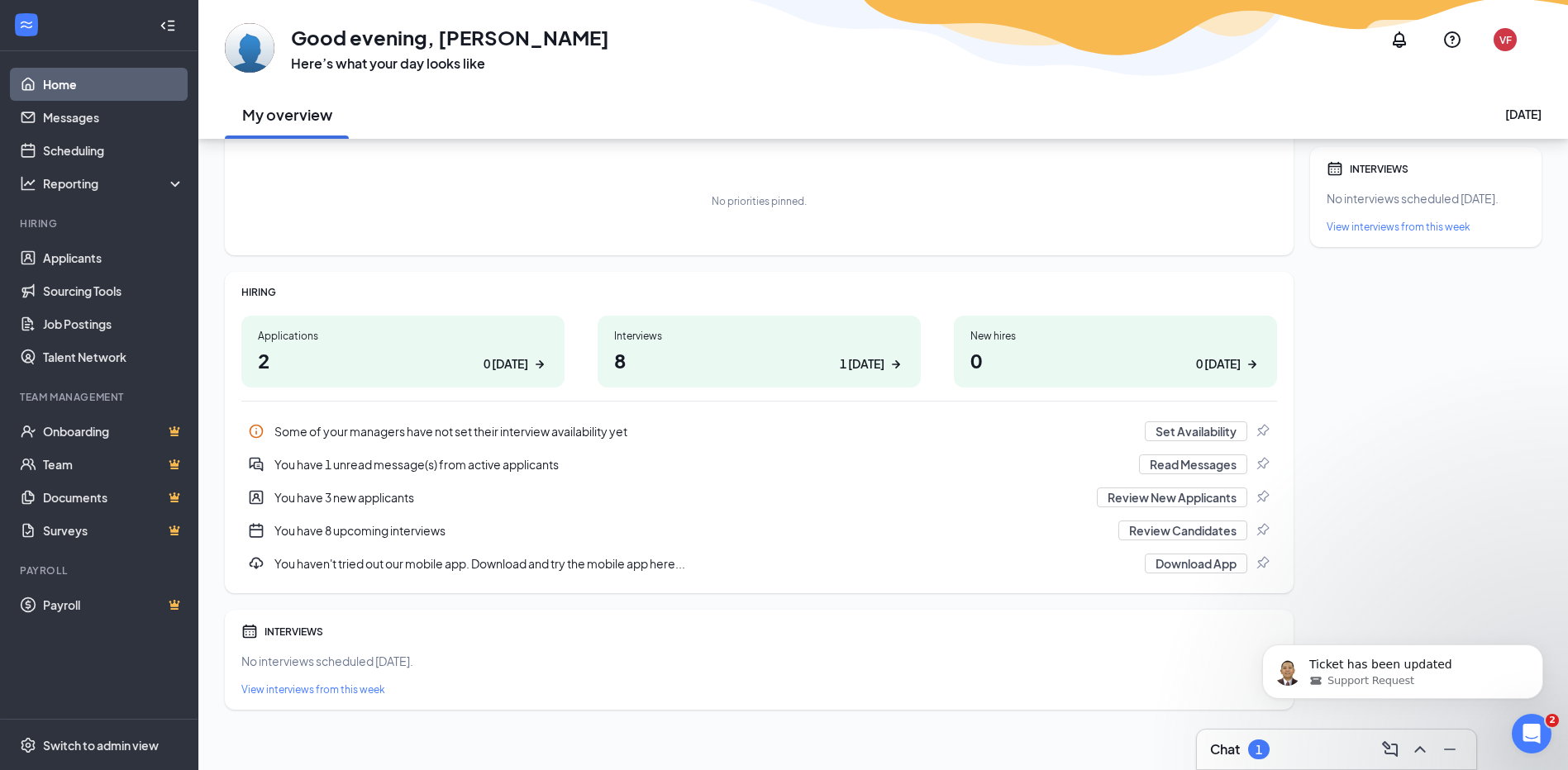
scroll to position [97, 0]
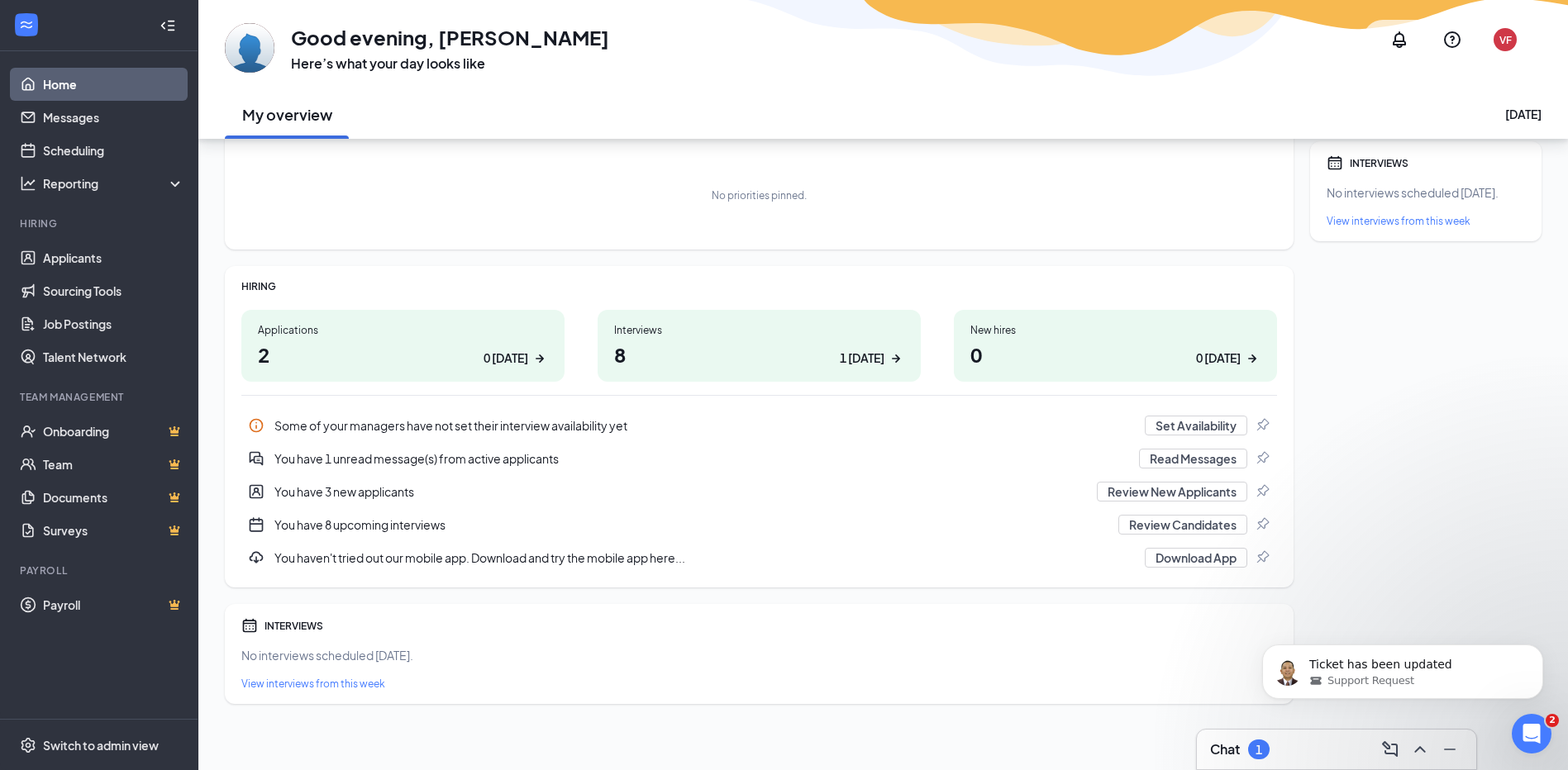
click at [538, 356] on icon "ArrowRight" at bounding box center [539, 358] width 16 height 16
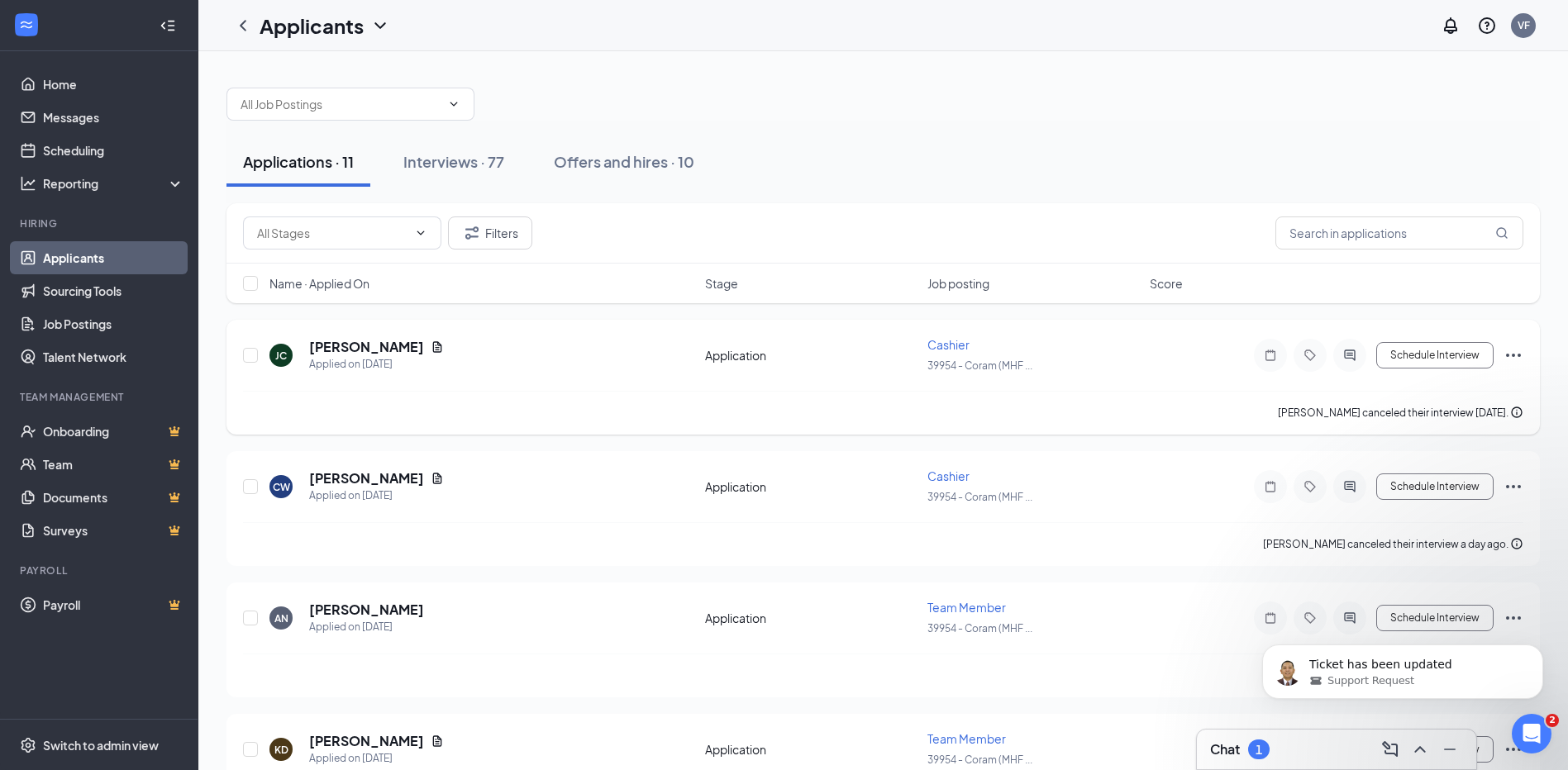
click at [951, 343] on span "Cashier" at bounding box center [948, 344] width 42 height 15
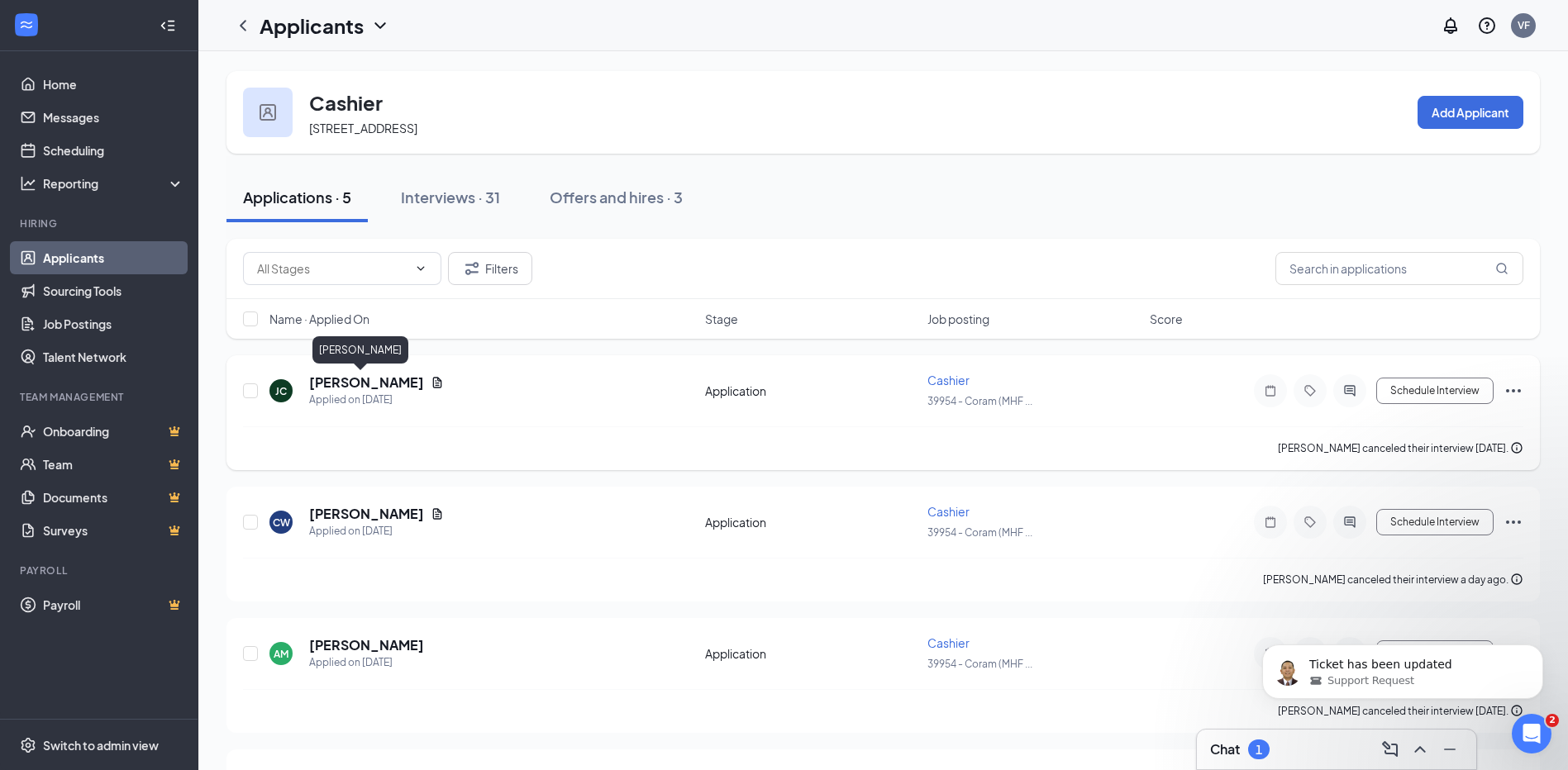
click at [342, 380] on h5 "[PERSON_NAME]" at bounding box center [366, 382] width 115 height 18
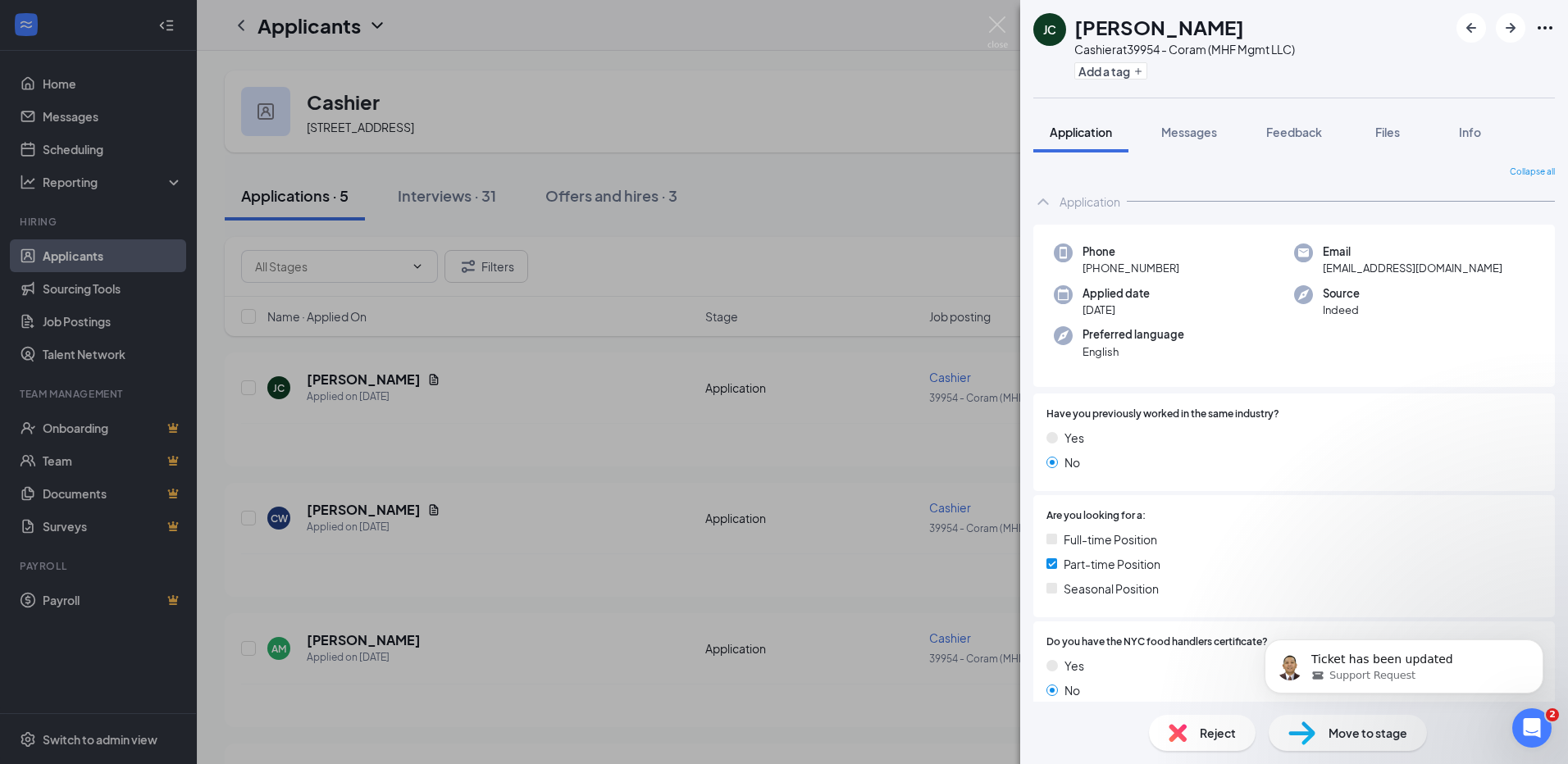
click at [347, 516] on div "JC Jade Childs Cashier at 39954 - Coram (MHF Mgmt LLC) Add a tag Application Me…" at bounding box center [784, 382] width 1568 height 764
click at [341, 634] on div "JC Jade Childs Cashier at 39954 - Coram (MHF Mgmt LLC) Add a tag Application Me…" at bounding box center [784, 382] width 1568 height 764
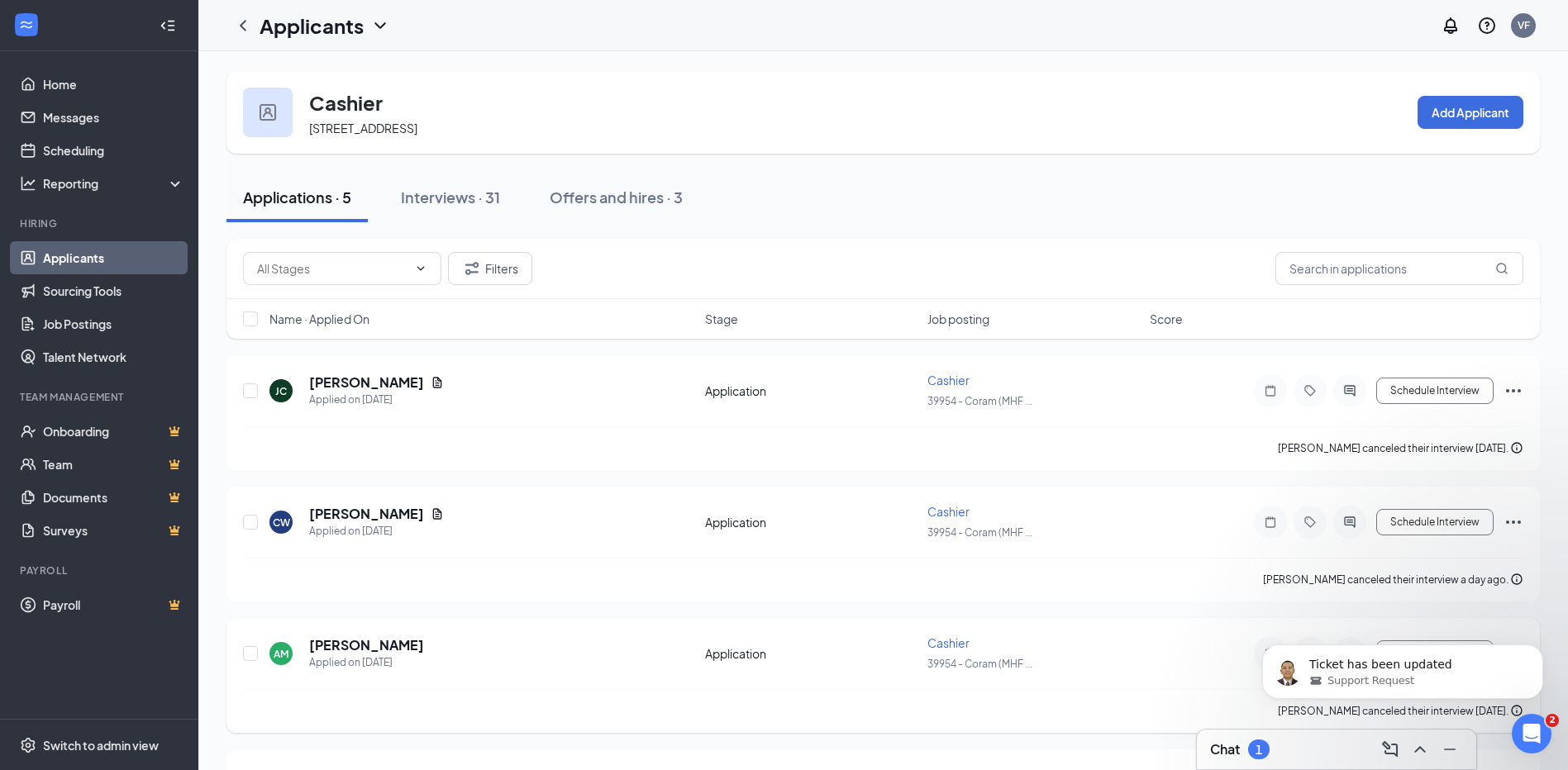
click at [347, 627] on div "AM Ariel Moore Applied on Aug 14 Application Cashier 39954 - Coram (MHF ... Sch…" at bounding box center [883, 675] width 1313 height 115
click at [344, 654] on h5 "[PERSON_NAME]" at bounding box center [366, 645] width 115 height 18
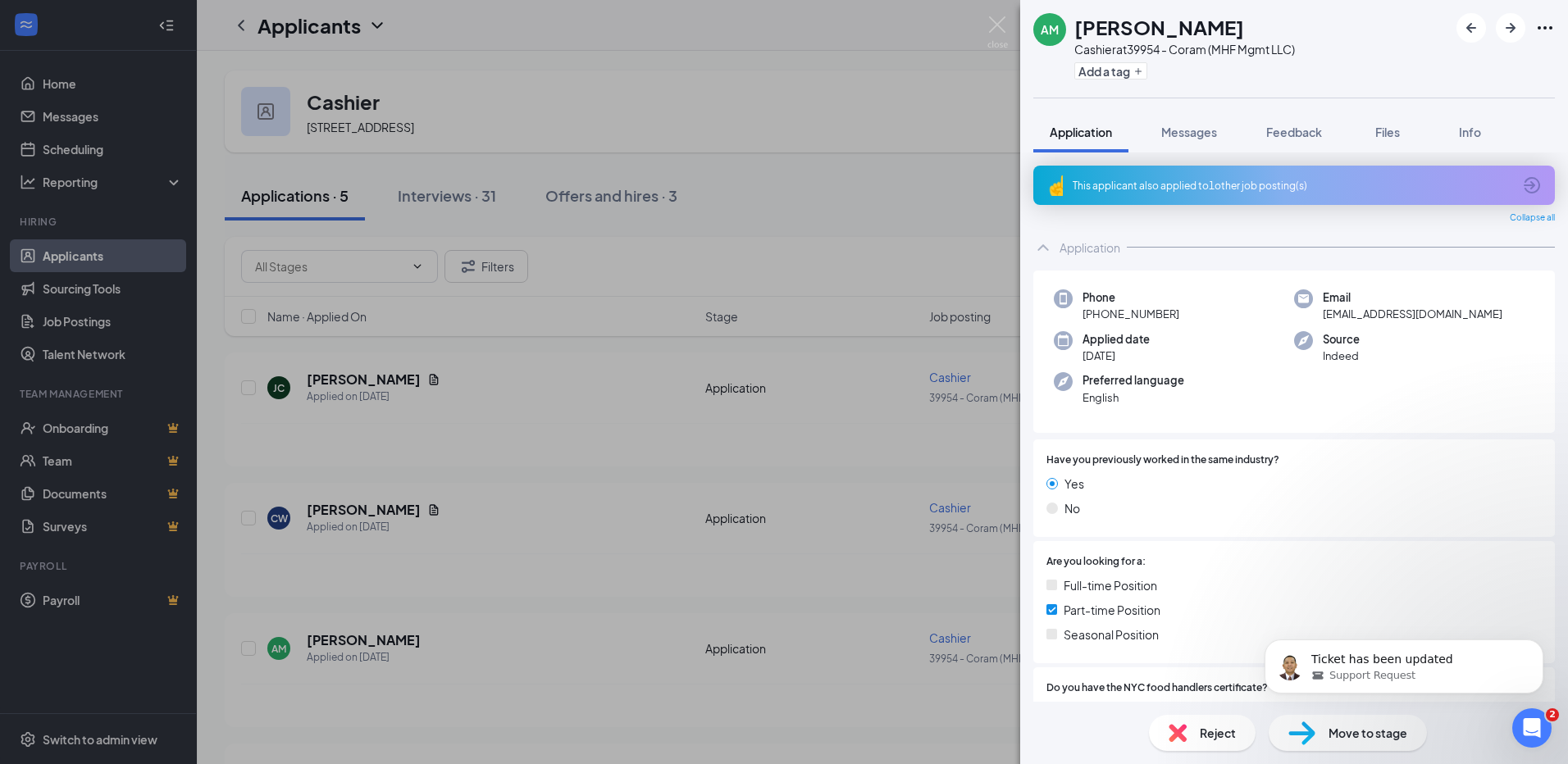
click at [912, 266] on div "AM Ariel Moore Cashier at 39954 - Coram (MHF Mgmt LLC) Add a tag Application Me…" at bounding box center [784, 382] width 1568 height 764
click at [919, 230] on div "AM Ariel Moore Cashier at 39954 - Coram (MHF Mgmt LLC) Add a tag Application Me…" at bounding box center [784, 382] width 1568 height 764
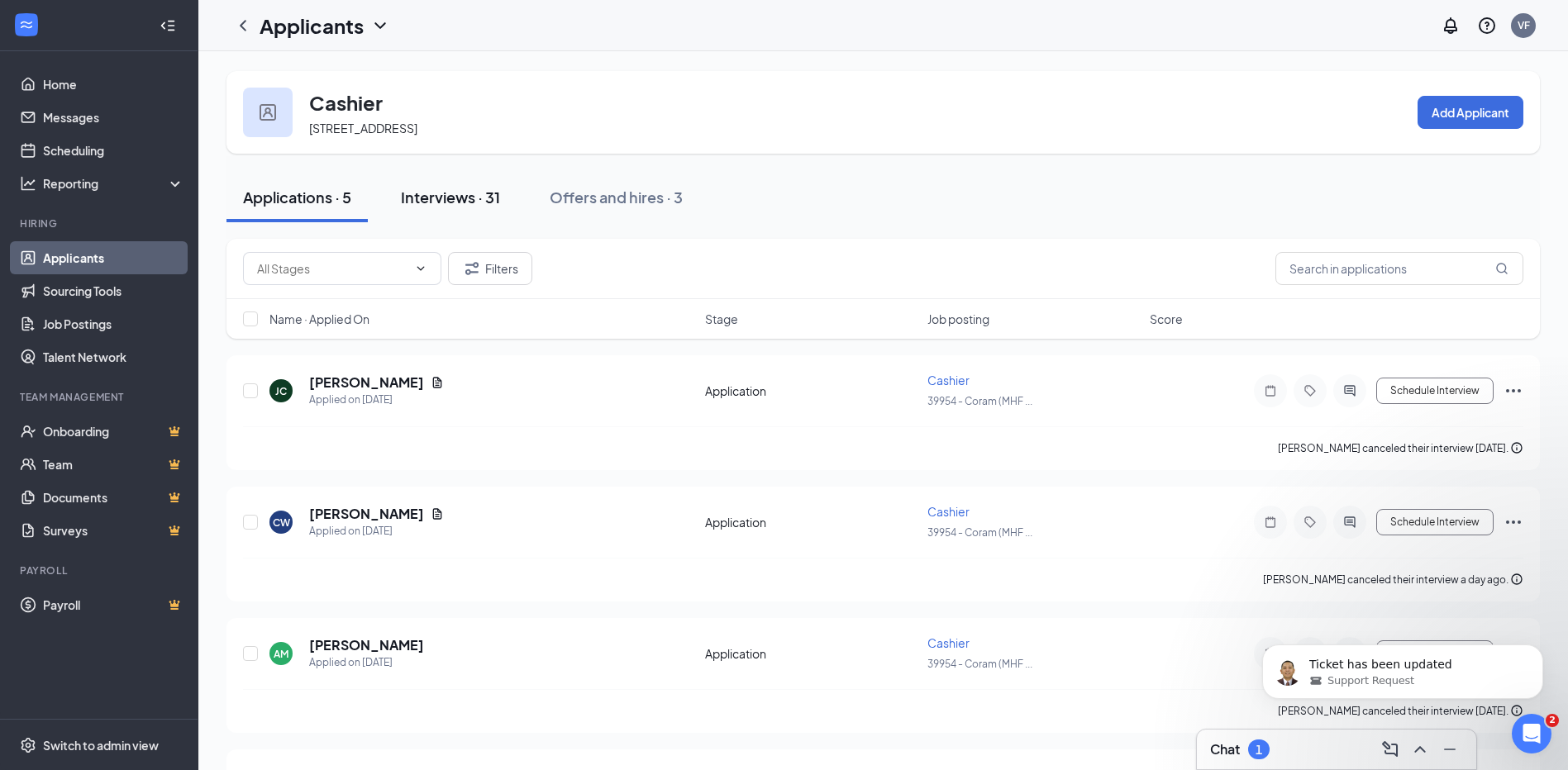
click at [462, 200] on div "Interviews · 31" at bounding box center [450, 197] width 99 height 20
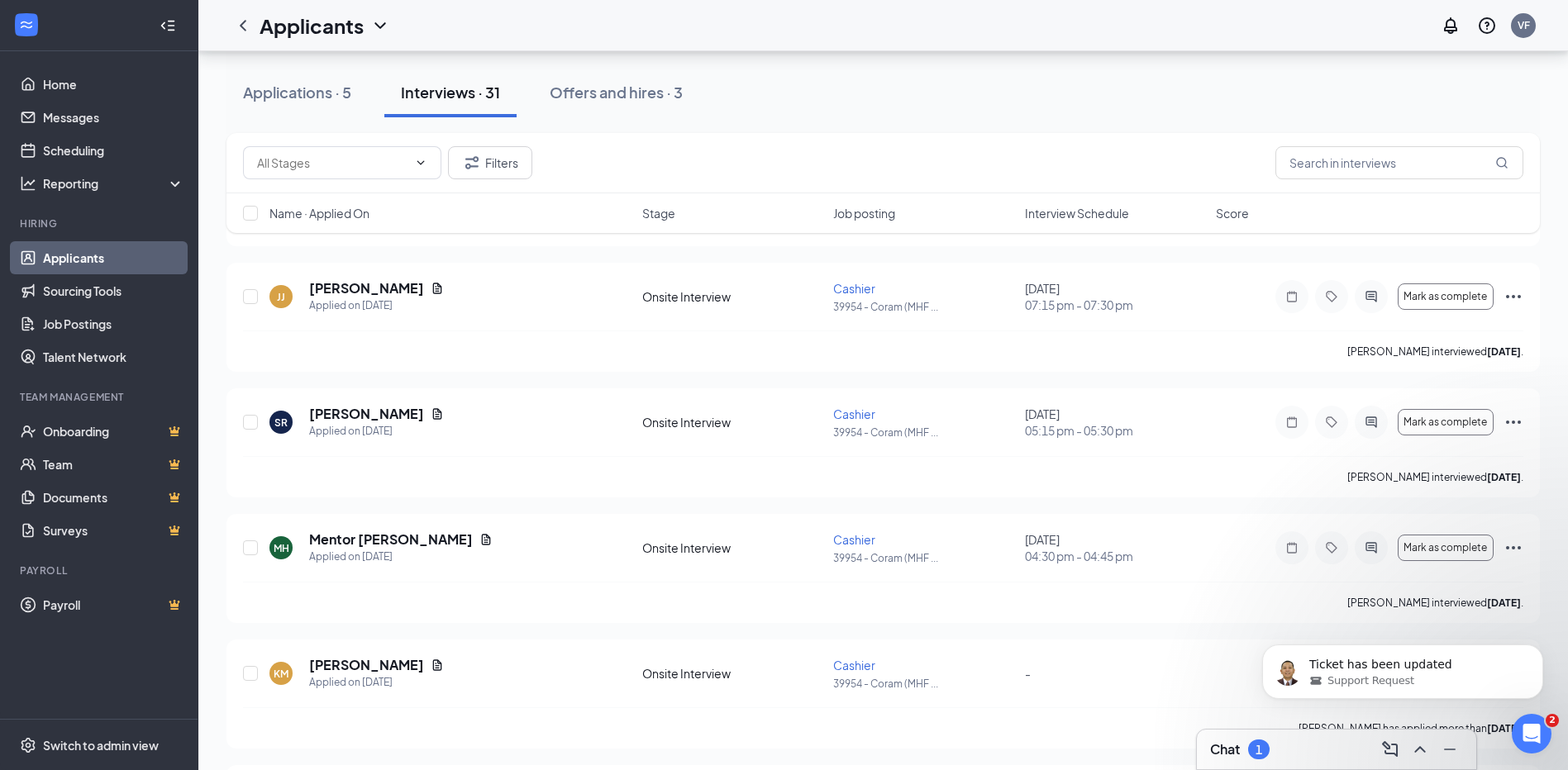
scroll to position [1735, 0]
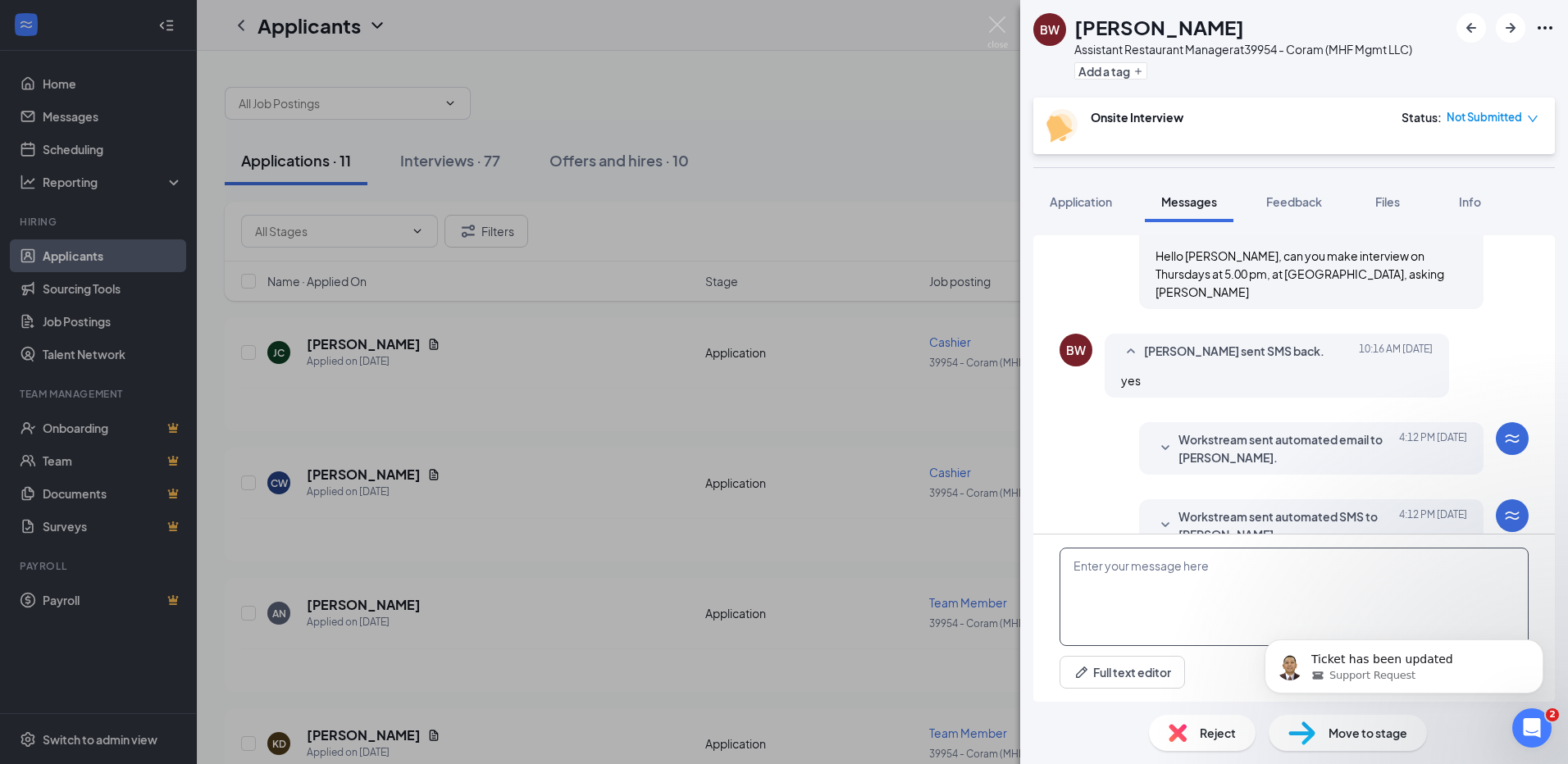
click at [1094, 573] on textarea at bounding box center [1294, 597] width 469 height 98
click at [1201, 563] on textarea "OK I will wait for you" at bounding box center [1294, 597] width 469 height 98
click at [1088, 564] on textarea "OK I will wait for you that time" at bounding box center [1294, 597] width 469 height 98
click at [1253, 575] on textarea "OK, I will wait for you that time" at bounding box center [1294, 597] width 469 height 98
click at [1467, 569] on textarea "OK, I will wait for you that time. Thank you" at bounding box center [1294, 597] width 469 height 98
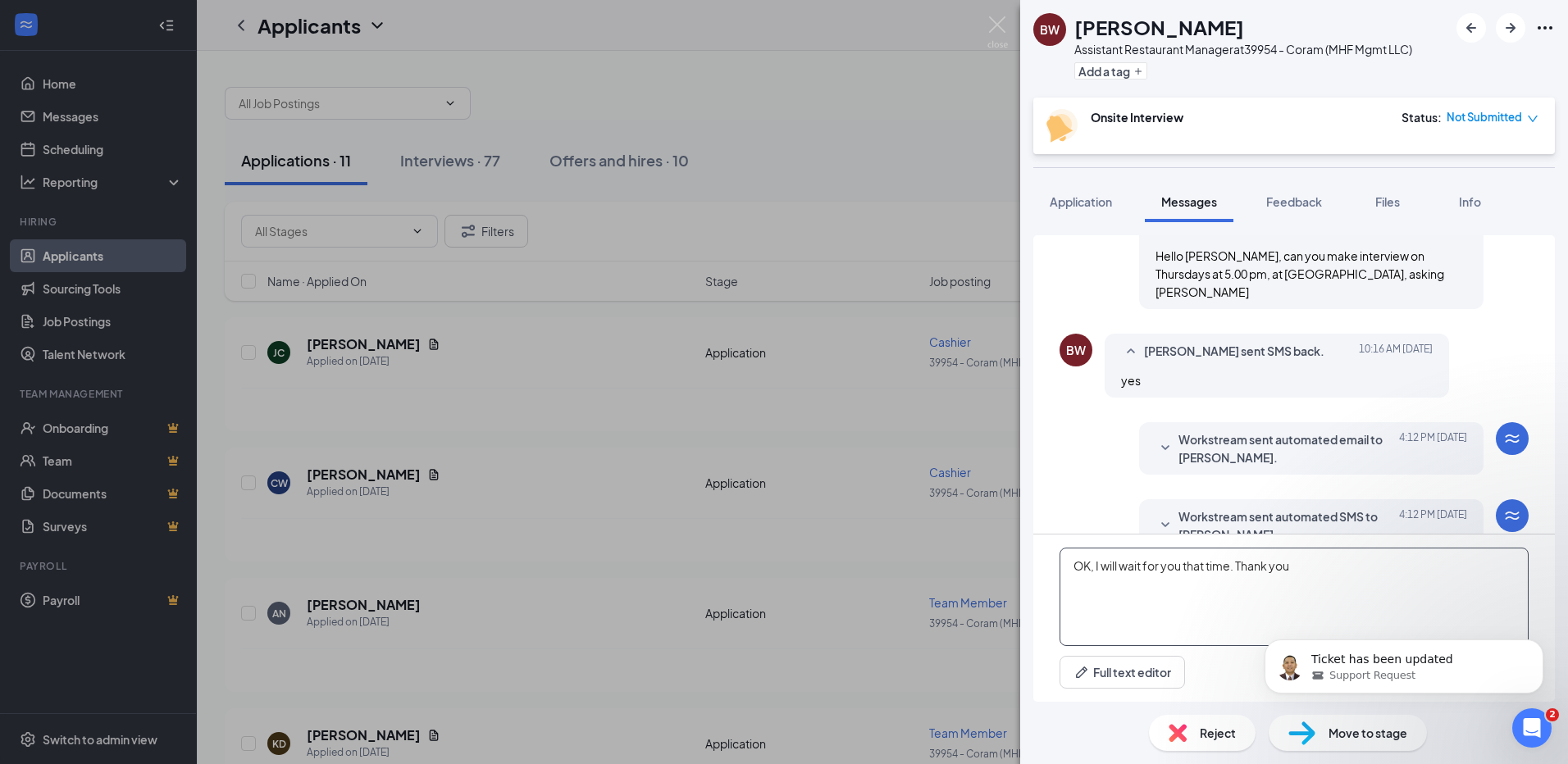
type textarea "OK, I will wait for you that time. Thank you"
click at [1535, 617] on div "Ticket has been updated Support Request" at bounding box center [1404, 591] width 302 height 205
drag, startPoint x: 1510, startPoint y: 734, endPoint x: 1538, endPoint y: 480, distance: 255.5
click html "Ticket has been updated Support Request"
click at [1539, 646] on icon "Dismiss notification" at bounding box center [1538, 644] width 9 height 9
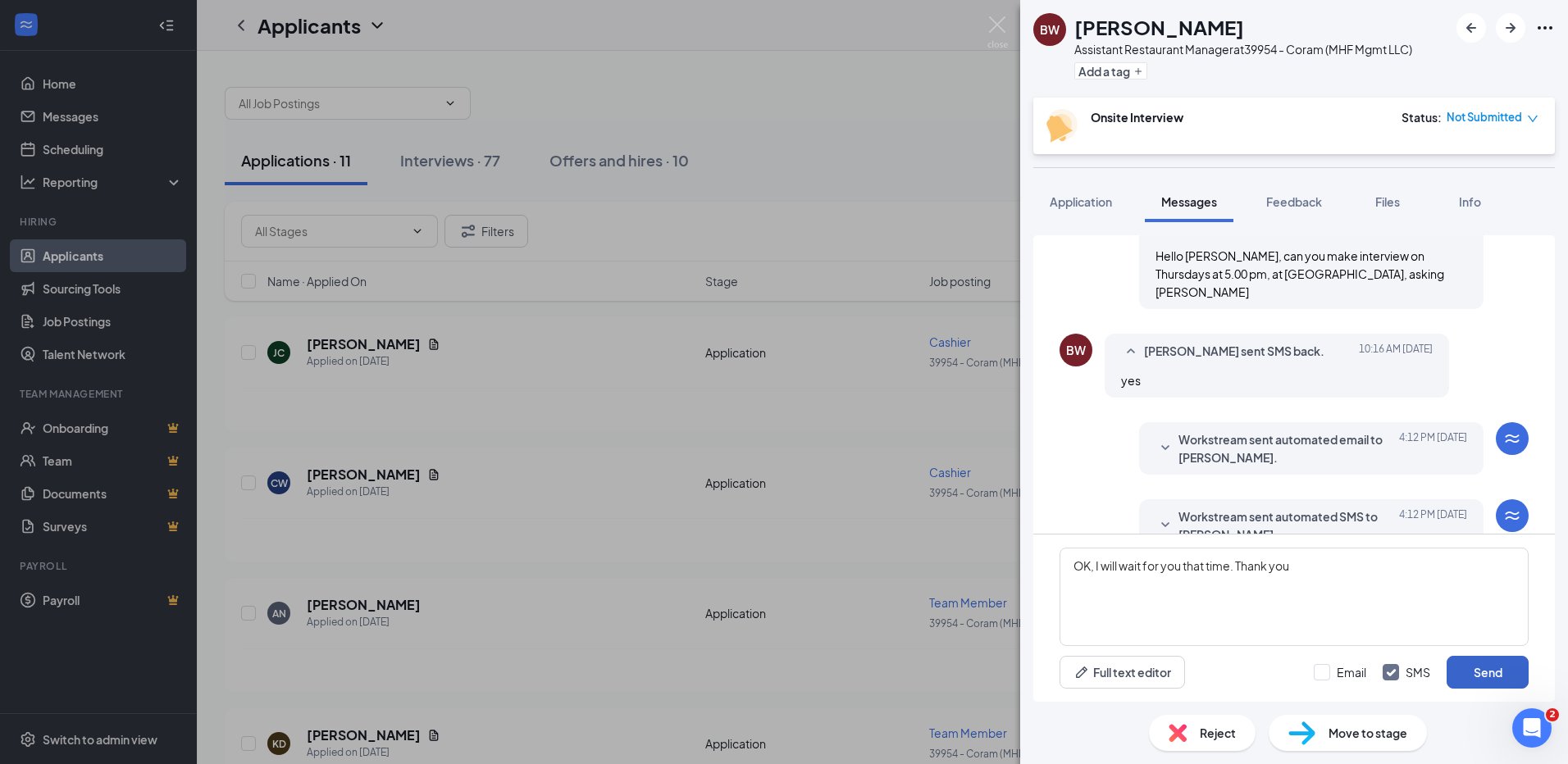
click at [1482, 669] on button "Send" at bounding box center [1488, 672] width 82 height 33
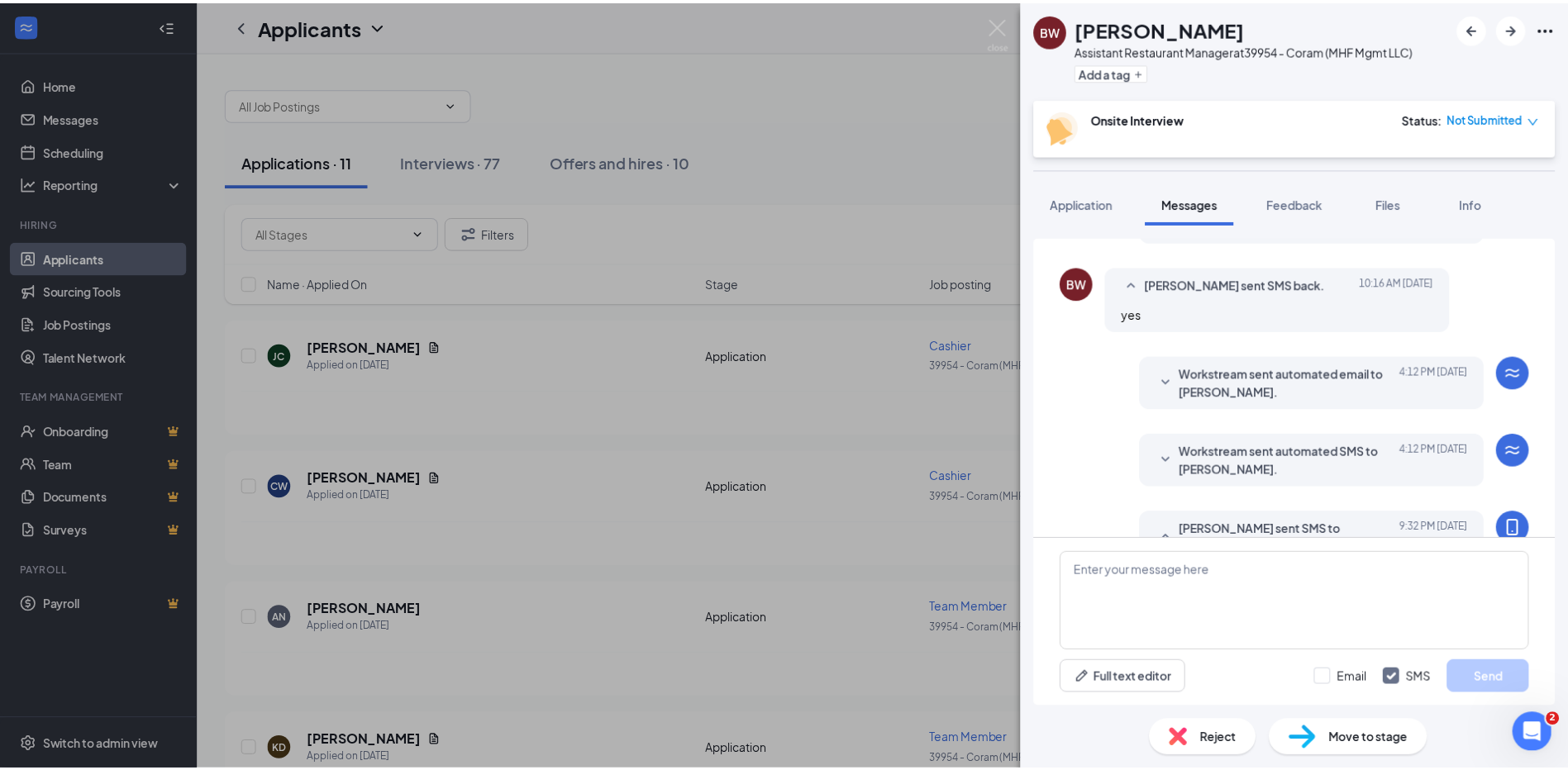
scroll to position [683, 0]
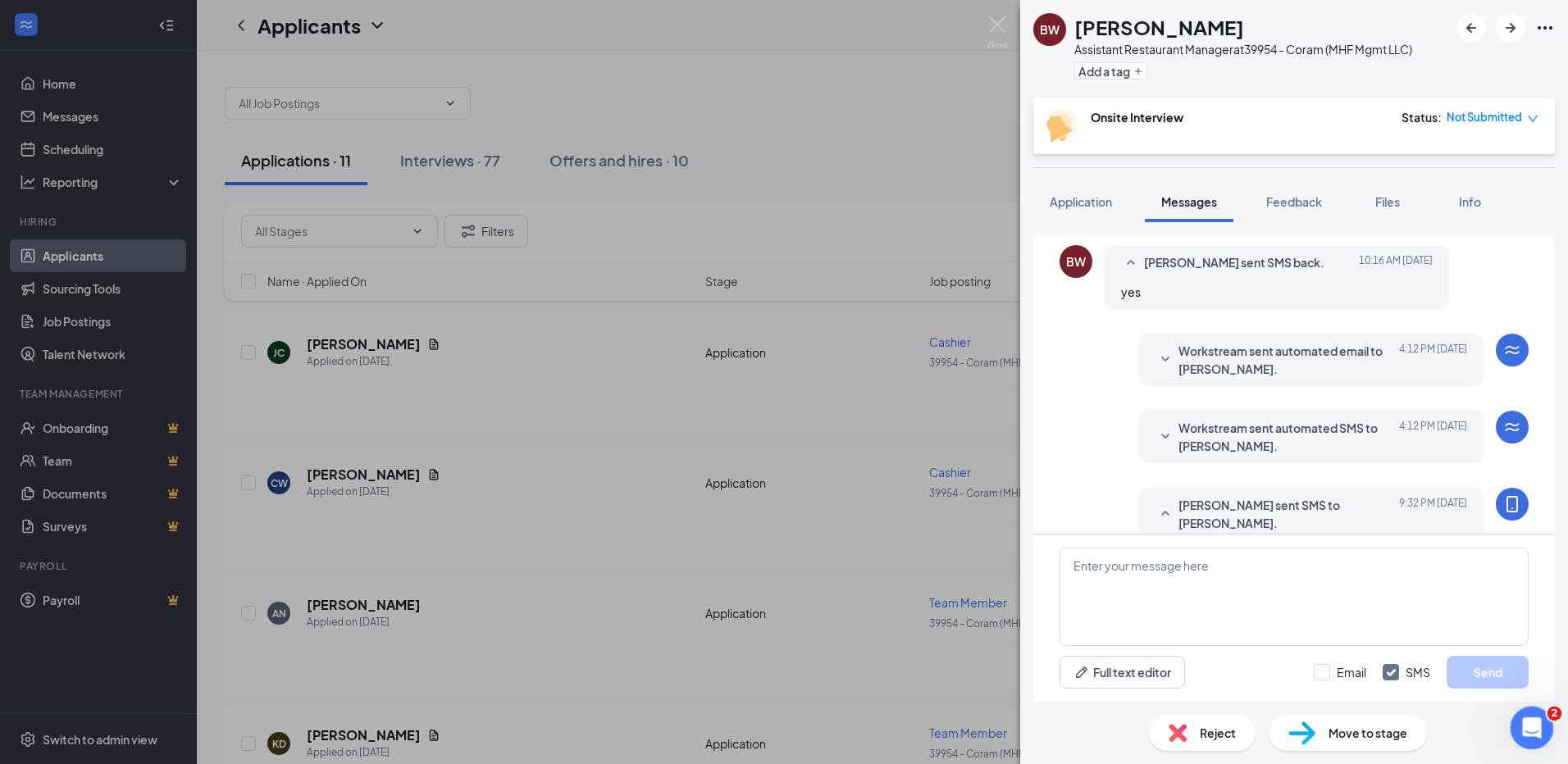
click html
click at [618, 162] on div "BW [PERSON_NAME] Assistant Restaurant Manager at 39954 - Coram (MHF Mgmt LLC) A…" at bounding box center [784, 382] width 1568 height 764
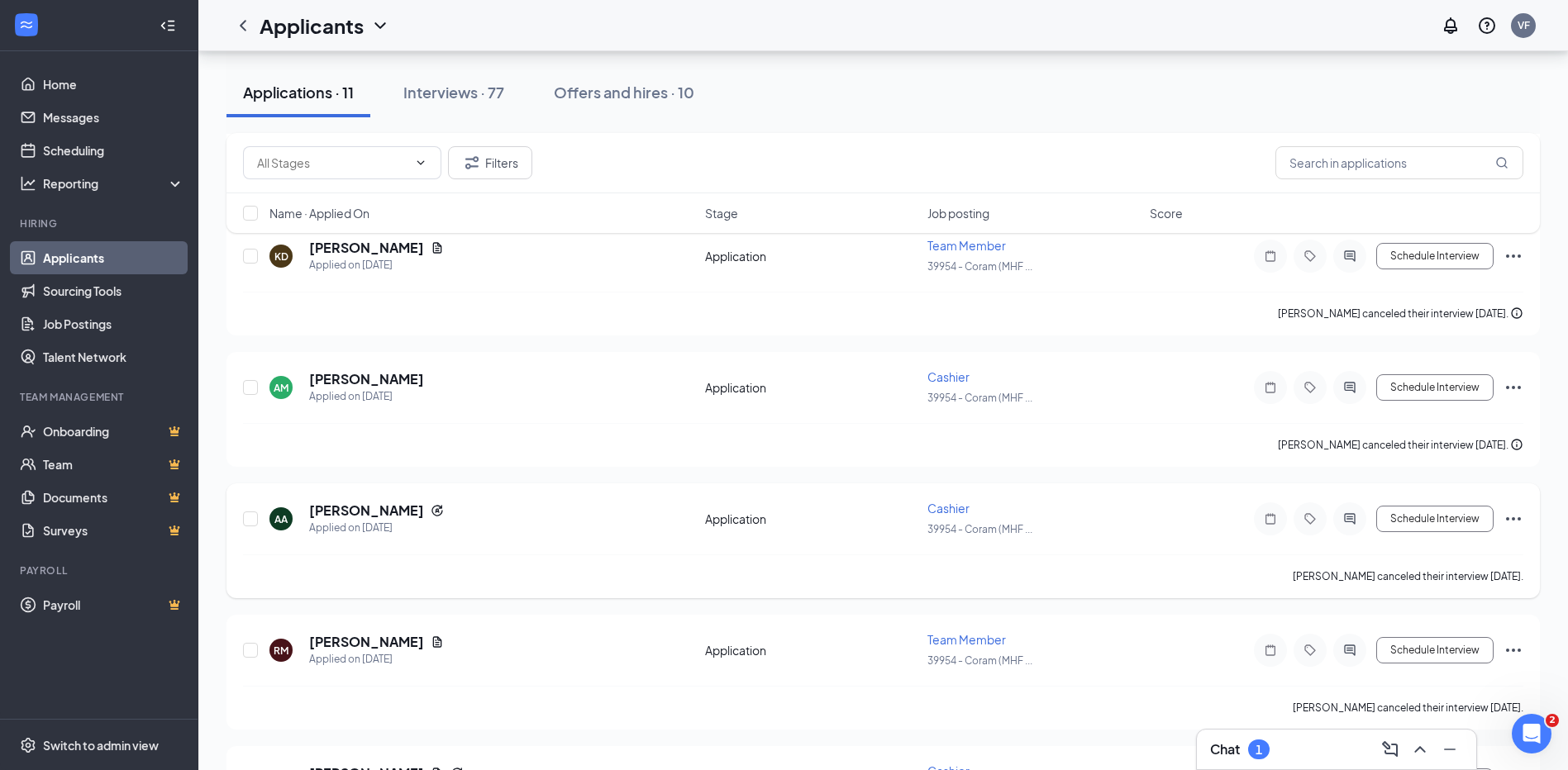
scroll to position [505, 0]
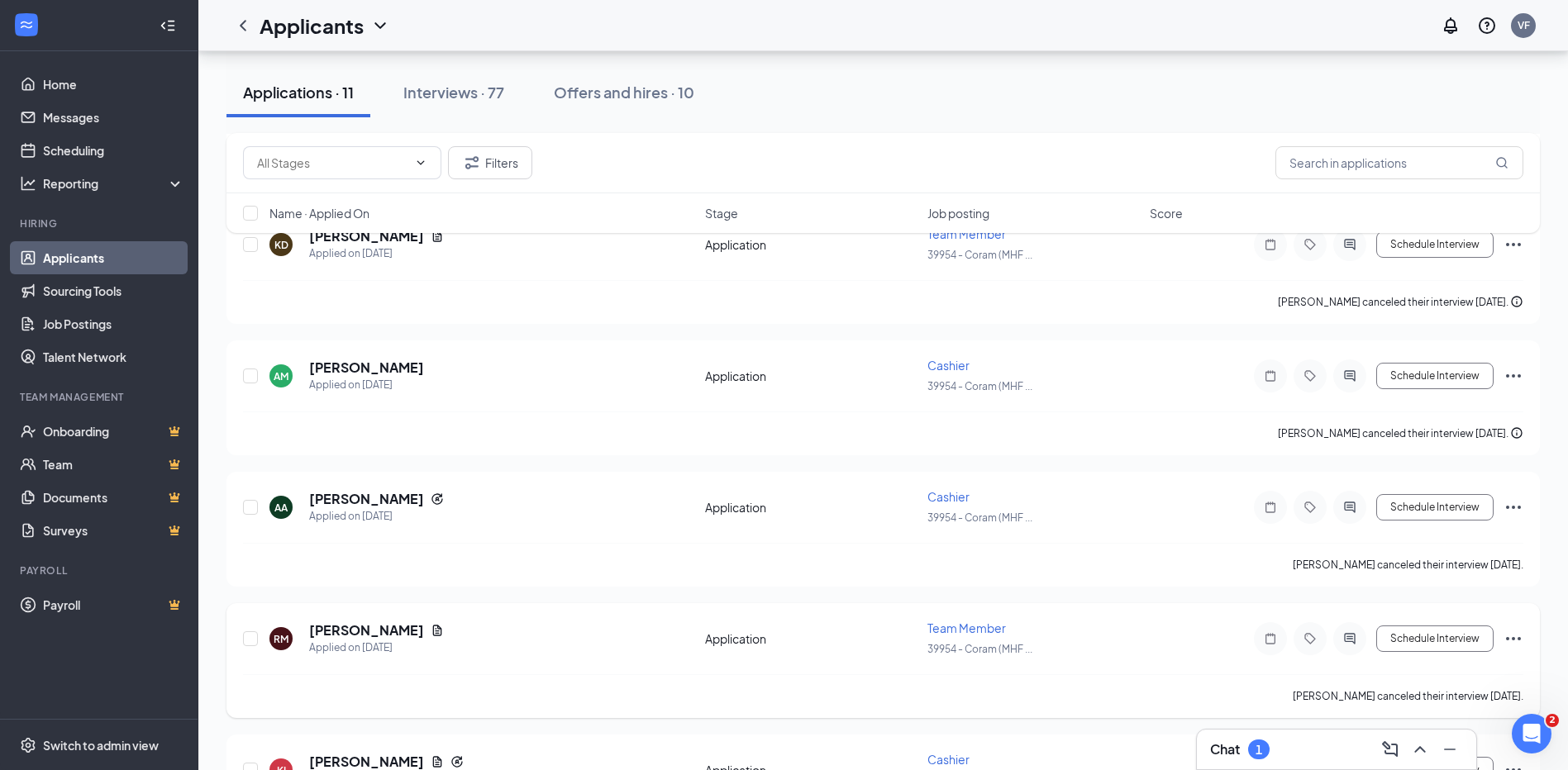
click at [945, 627] on span "Team Member" at bounding box center [967, 627] width 79 height 15
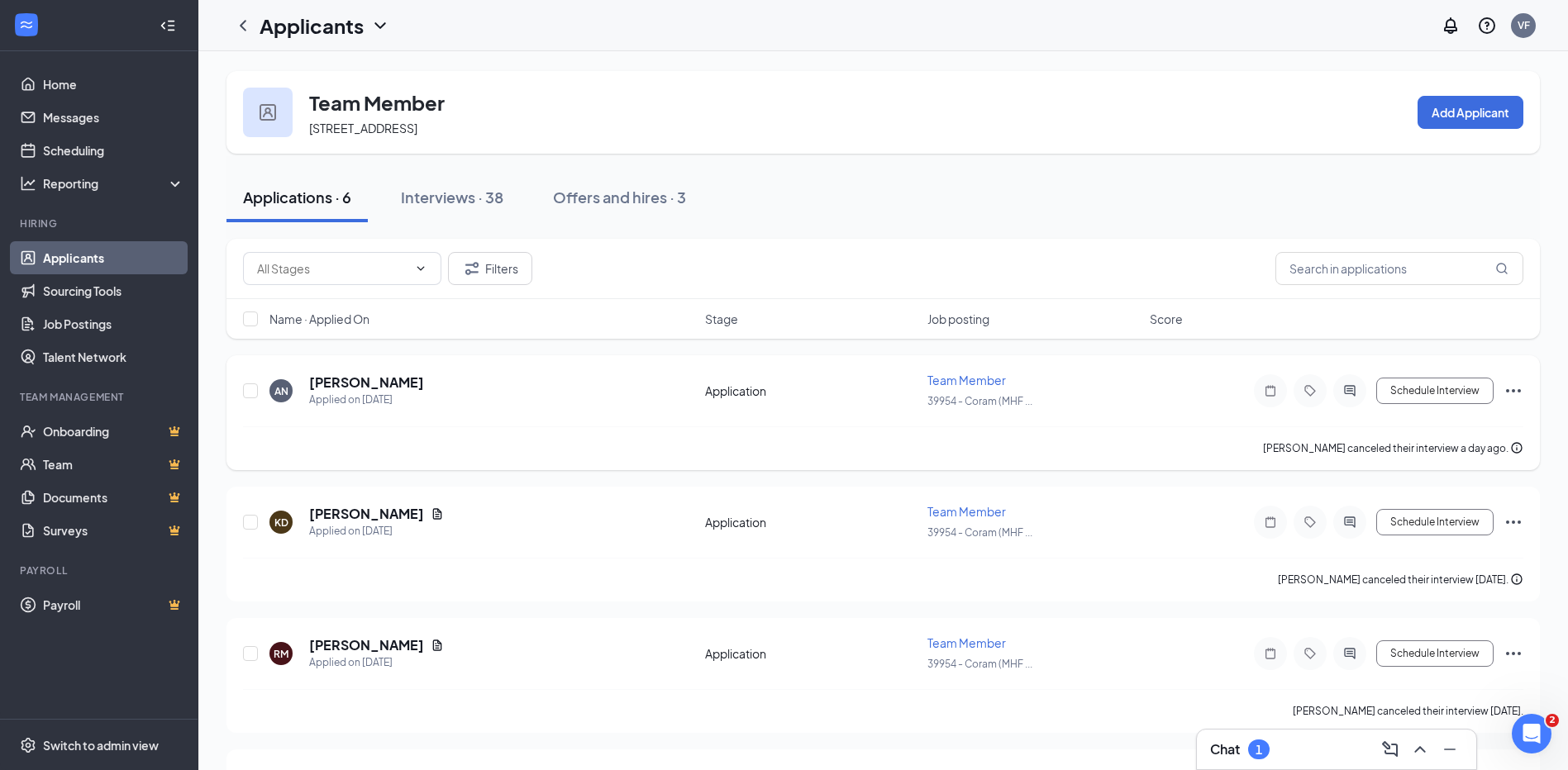
click at [1511, 388] on icon "Ellipses" at bounding box center [1513, 390] width 20 height 20
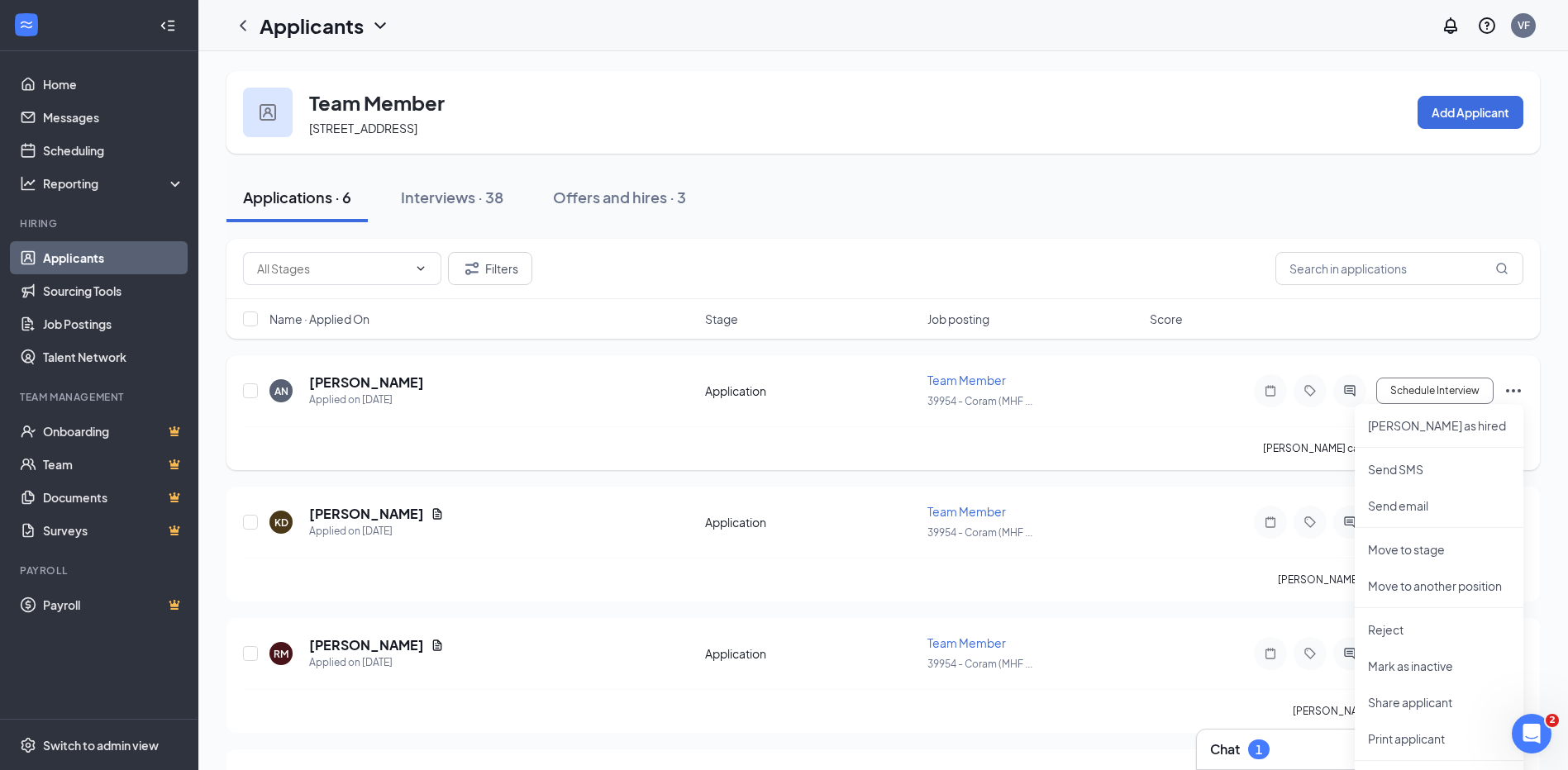
click at [1211, 407] on div "AN [PERSON_NAME] Applied on [DATE] Application Team Member 39954 - Coram (MHF .…" at bounding box center [883, 400] width 1280 height 55
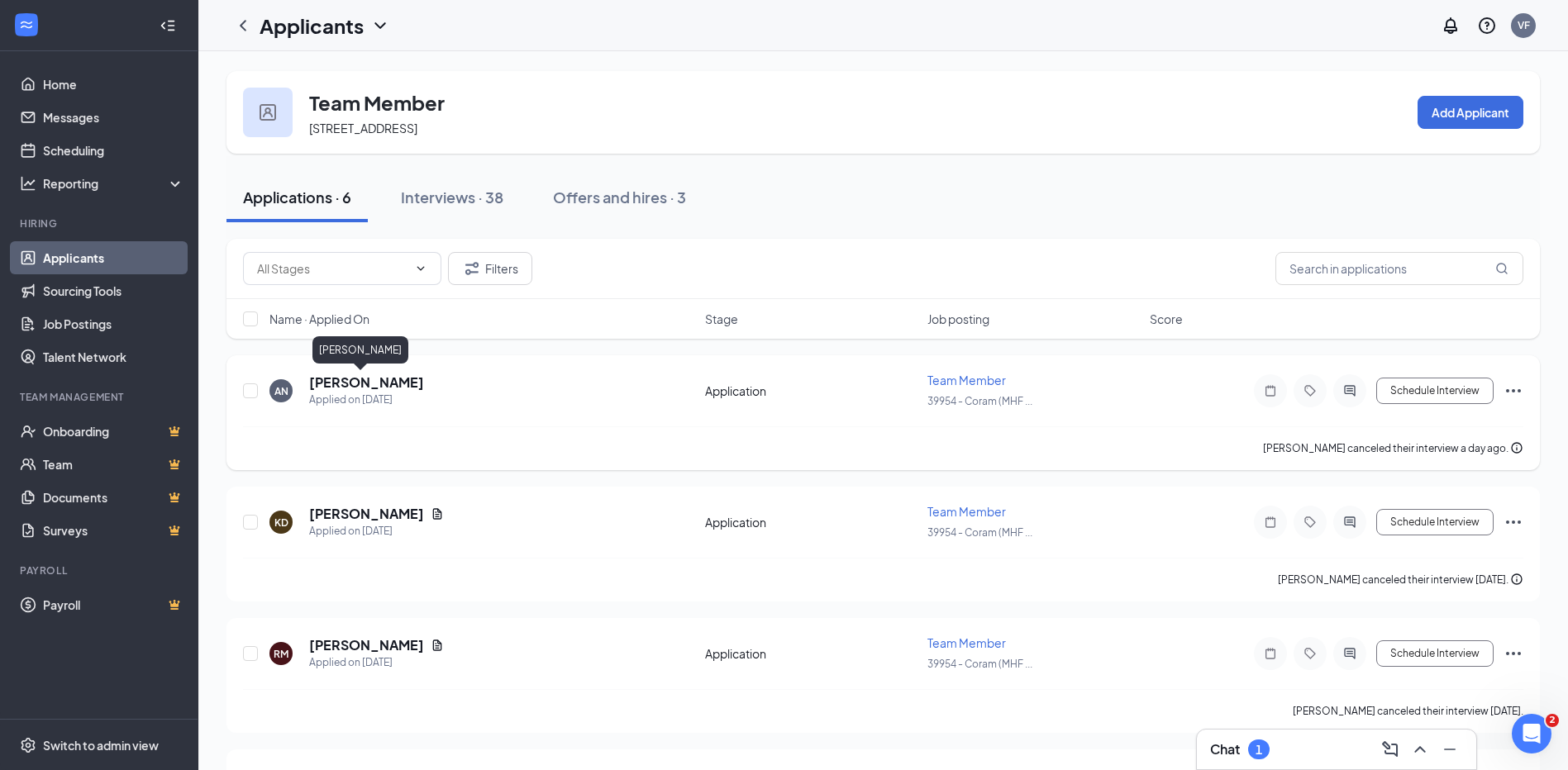
click at [360, 388] on h5 "[PERSON_NAME]" at bounding box center [366, 382] width 115 height 18
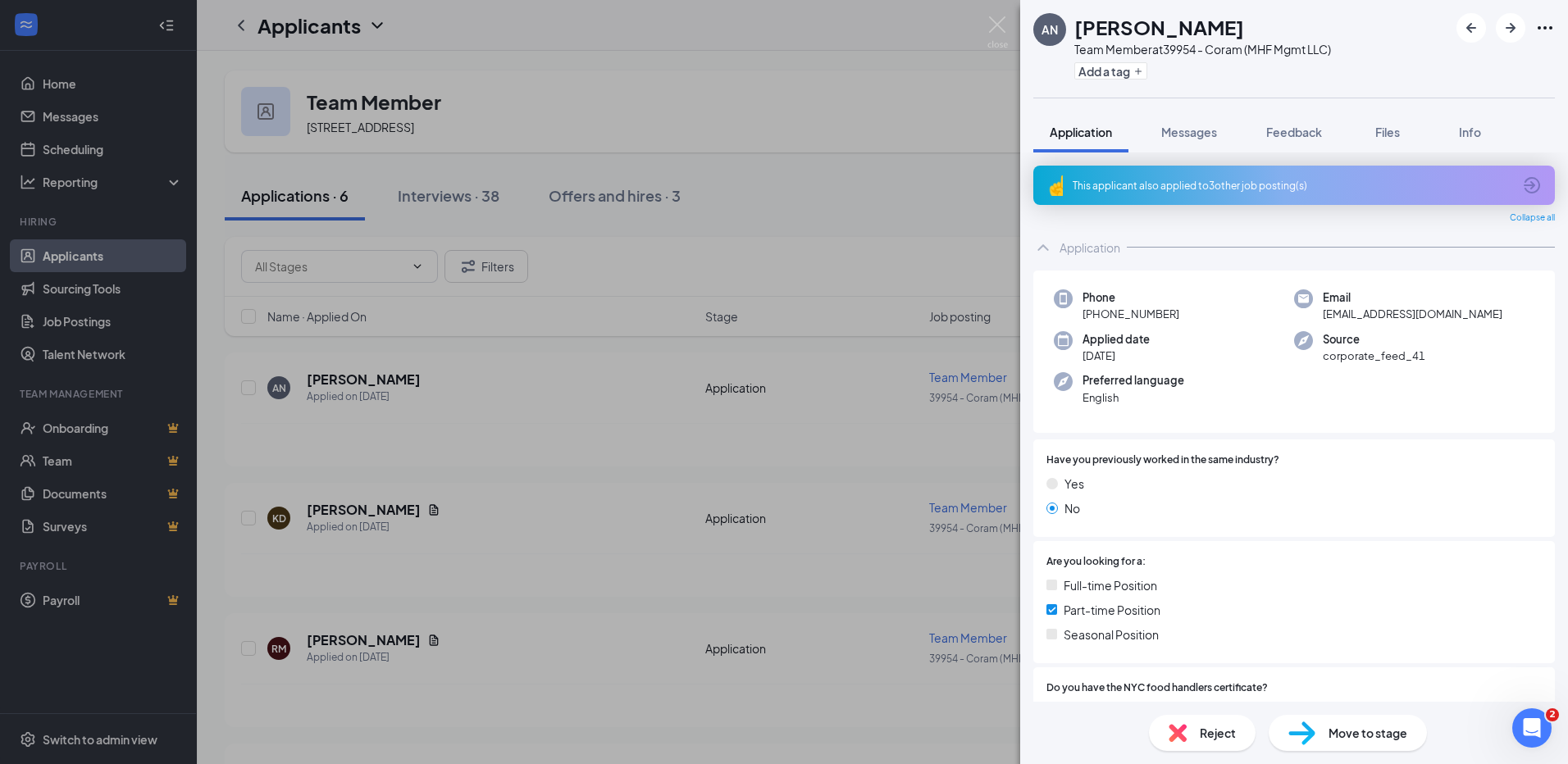
click at [344, 508] on div "AN [PERSON_NAME] Team Member at 39954 - Coram (MHF Mgmt LLC) Add a tag Applicat…" at bounding box center [784, 382] width 1568 height 764
click at [967, 508] on div "AN [PERSON_NAME] Team Member at 39954 - Coram (MHF Mgmt LLC) Add a tag Applicat…" at bounding box center [784, 382] width 1568 height 764
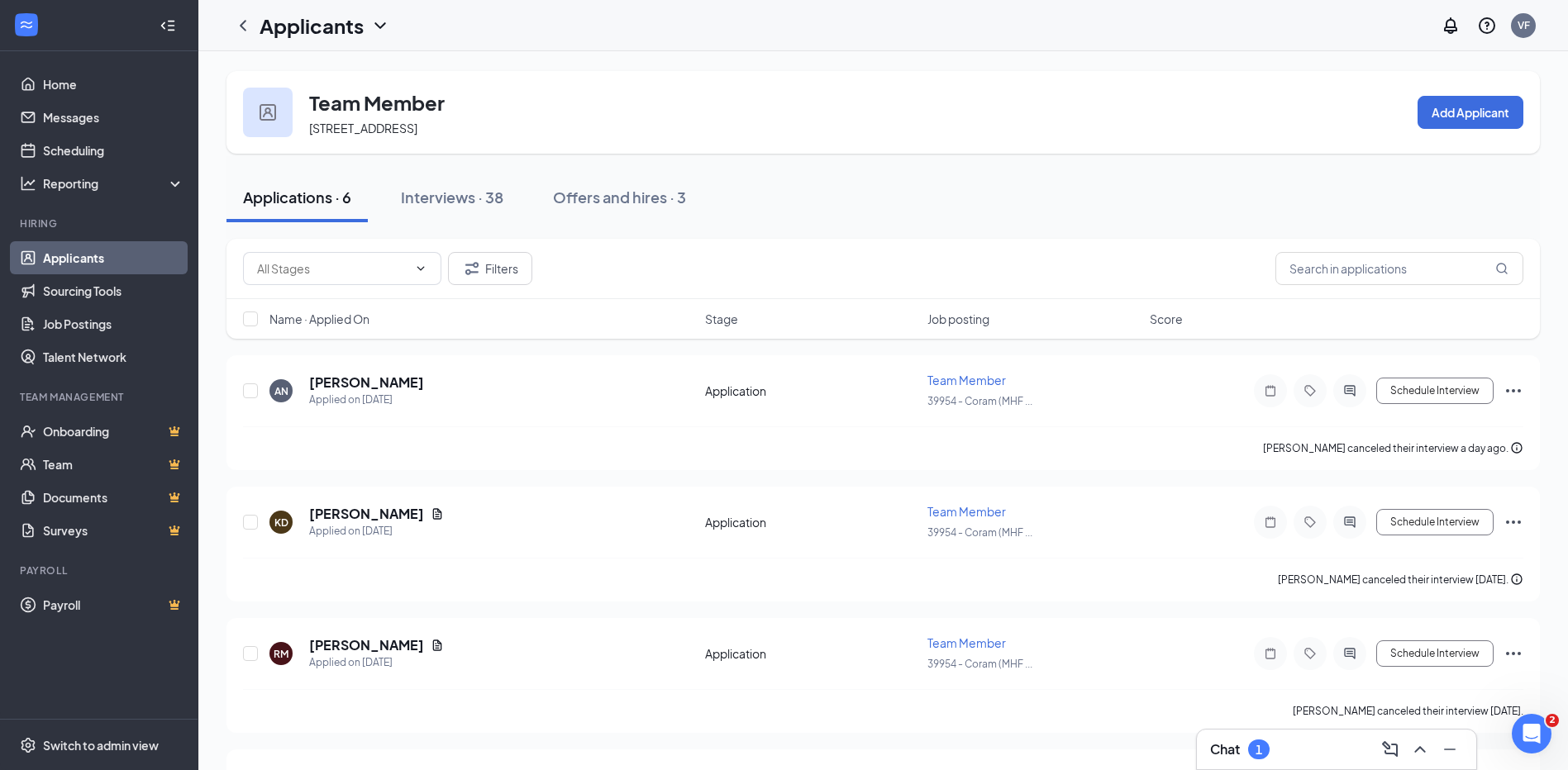
click at [975, 512] on span "Team Member" at bounding box center [967, 510] width 79 height 15
click at [957, 510] on span "Team Member" at bounding box center [967, 510] width 79 height 15
click at [336, 509] on h5 "[PERSON_NAME]" at bounding box center [366, 513] width 115 height 18
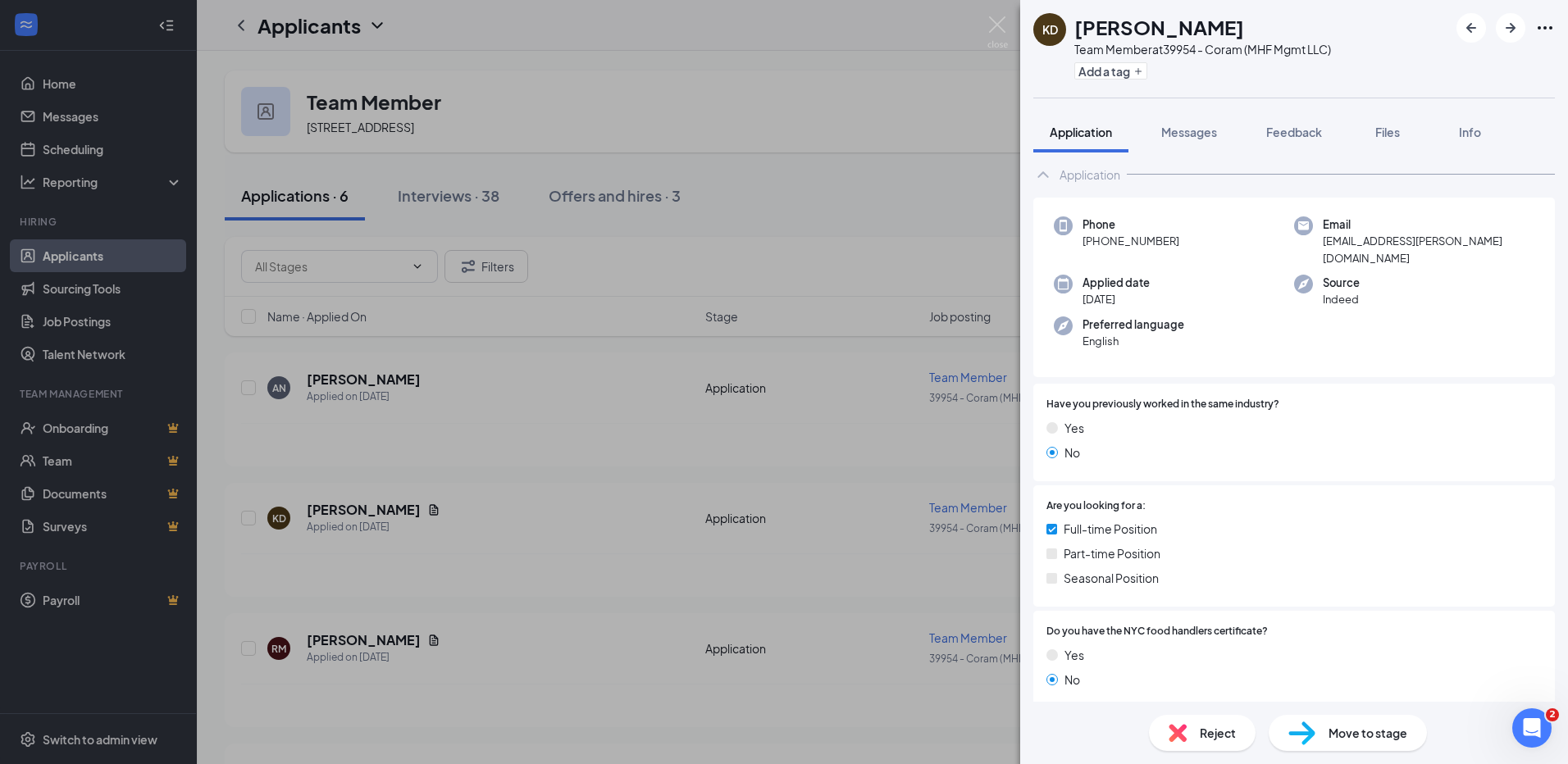
scroll to position [30, 0]
click at [341, 380] on div "KD [PERSON_NAME] Team Member at 39954 - Coram (MHF Mgmt LLC) Add a tag Applicat…" at bounding box center [784, 382] width 1568 height 764
click at [343, 380] on div "KD [PERSON_NAME] Team Member at 39954 - Coram (MHF Mgmt LLC) Add a tag Applicat…" at bounding box center [784, 382] width 1568 height 764
click at [345, 380] on div "KD [PERSON_NAME] Team Member at 39954 - Coram (MHF Mgmt LLC) Add a tag Applicat…" at bounding box center [784, 382] width 1568 height 764
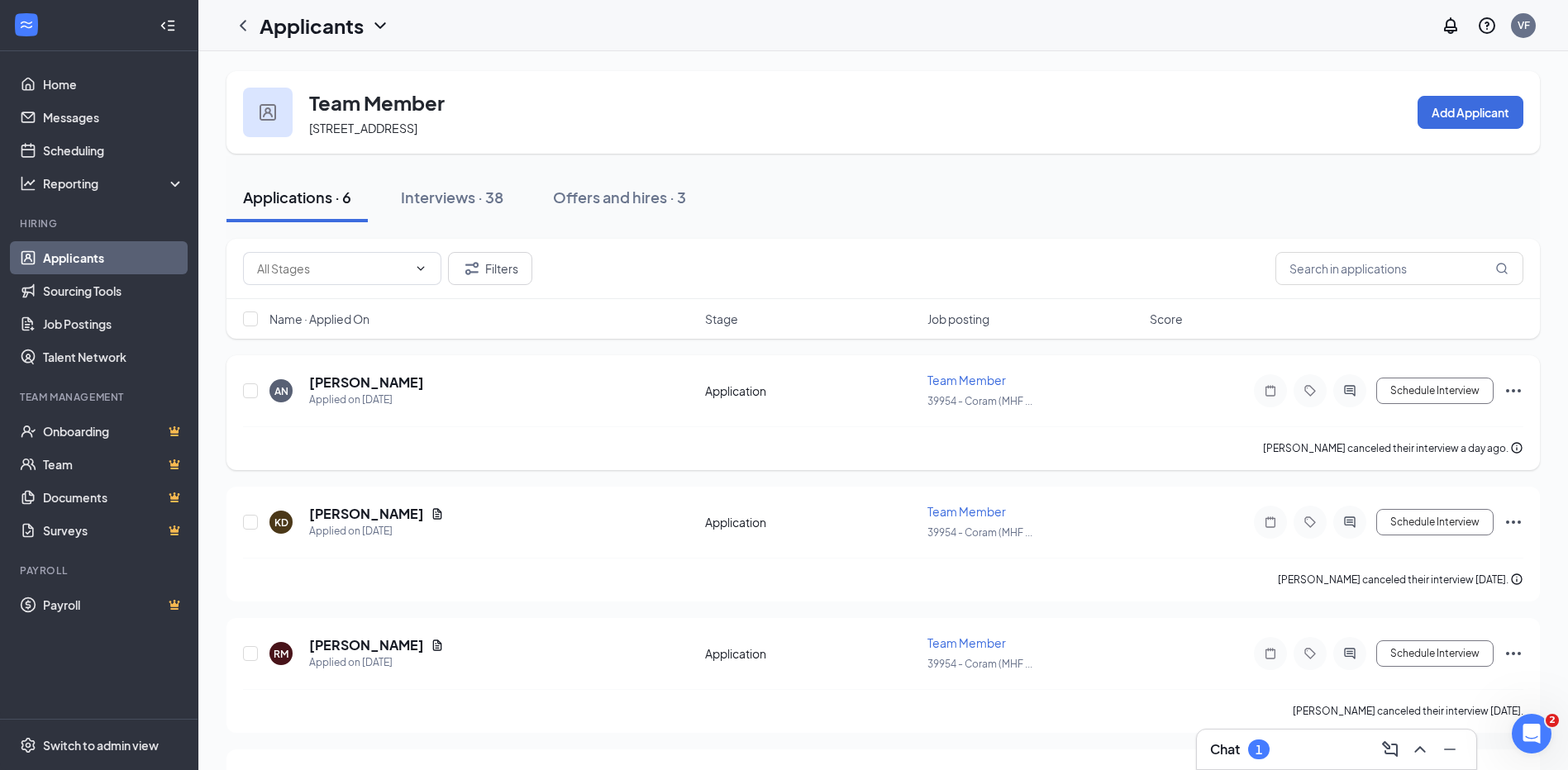
click at [348, 383] on h5 "[PERSON_NAME]" at bounding box center [366, 382] width 115 height 18
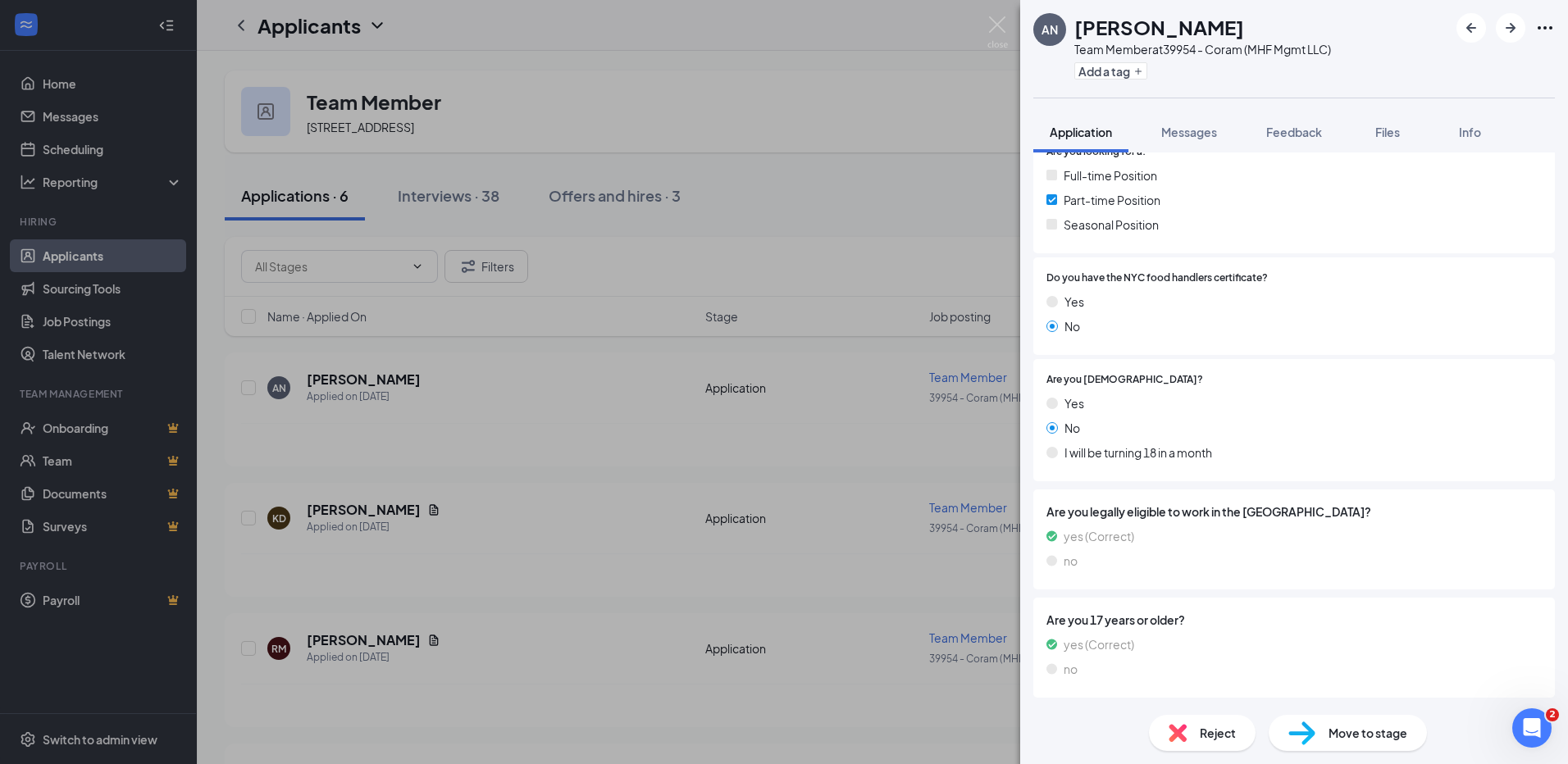
scroll to position [408, 0]
